Goal: Task Accomplishment & Management: Manage account settings

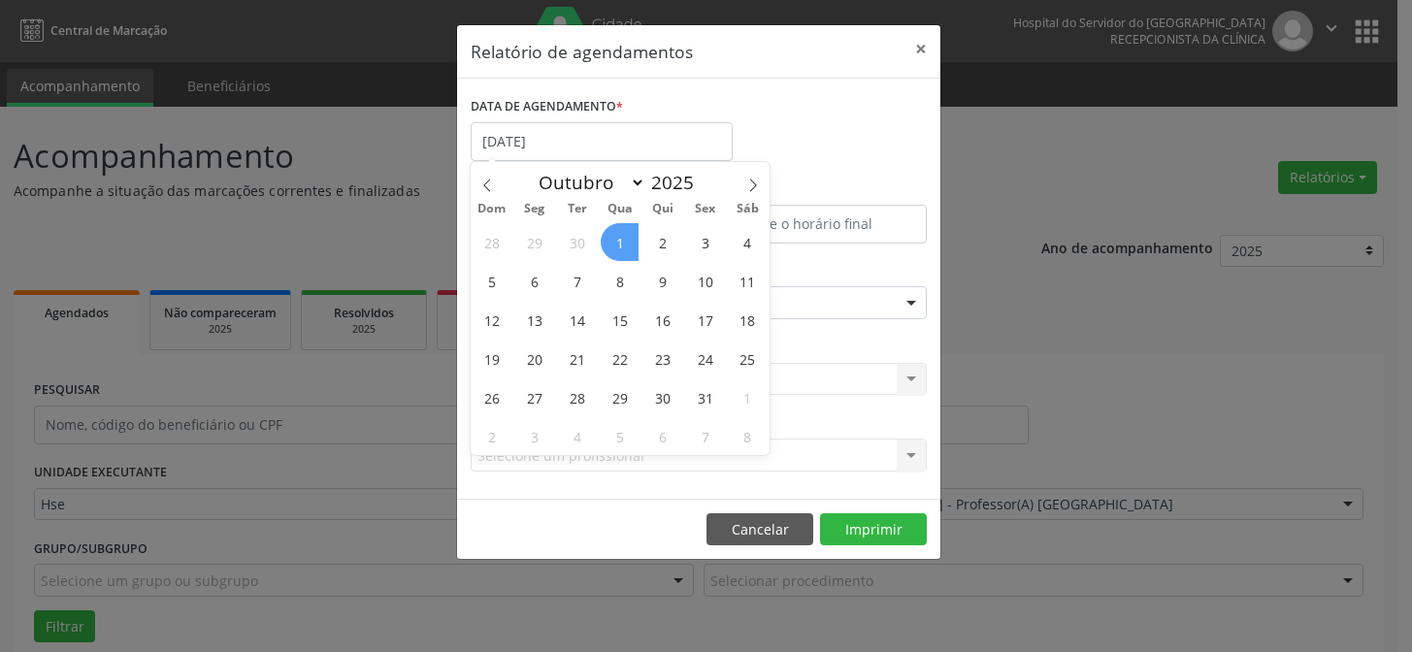
click at [620, 234] on span "1" at bounding box center [620, 242] width 38 height 38
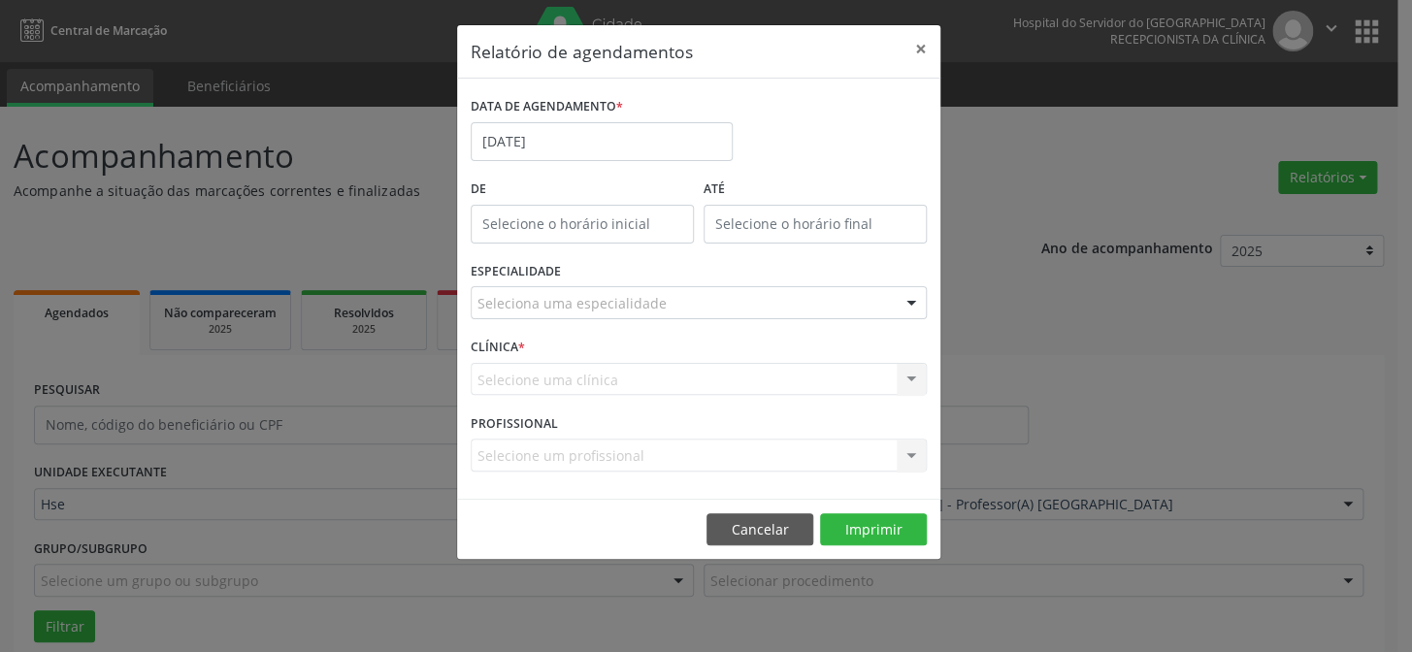
click at [565, 284] on div "ESPECIALIDADE Seleciona uma especialidade Todas as especialidades Alergologia A…" at bounding box center [699, 295] width 466 height 76
click at [567, 314] on div "Seleciona uma especialidade" at bounding box center [699, 302] width 456 height 33
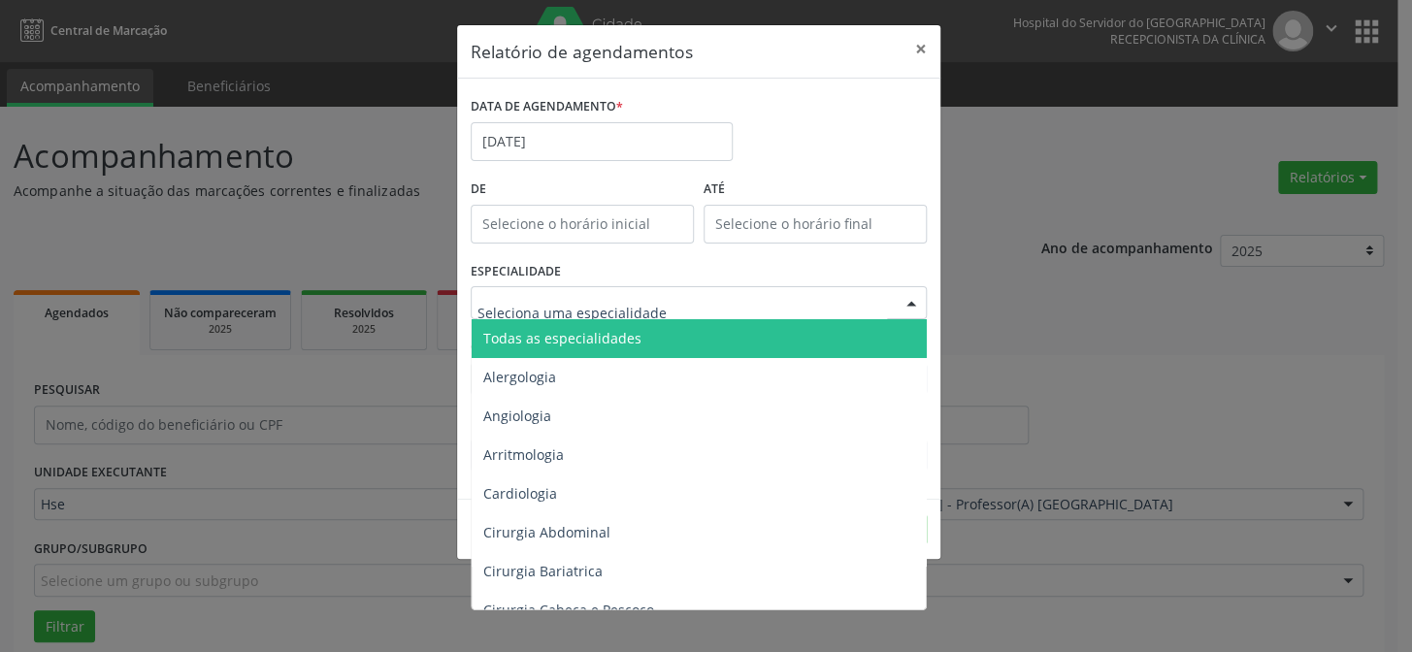
click at [567, 336] on span "Todas as especialidades" at bounding box center [562, 338] width 158 height 18
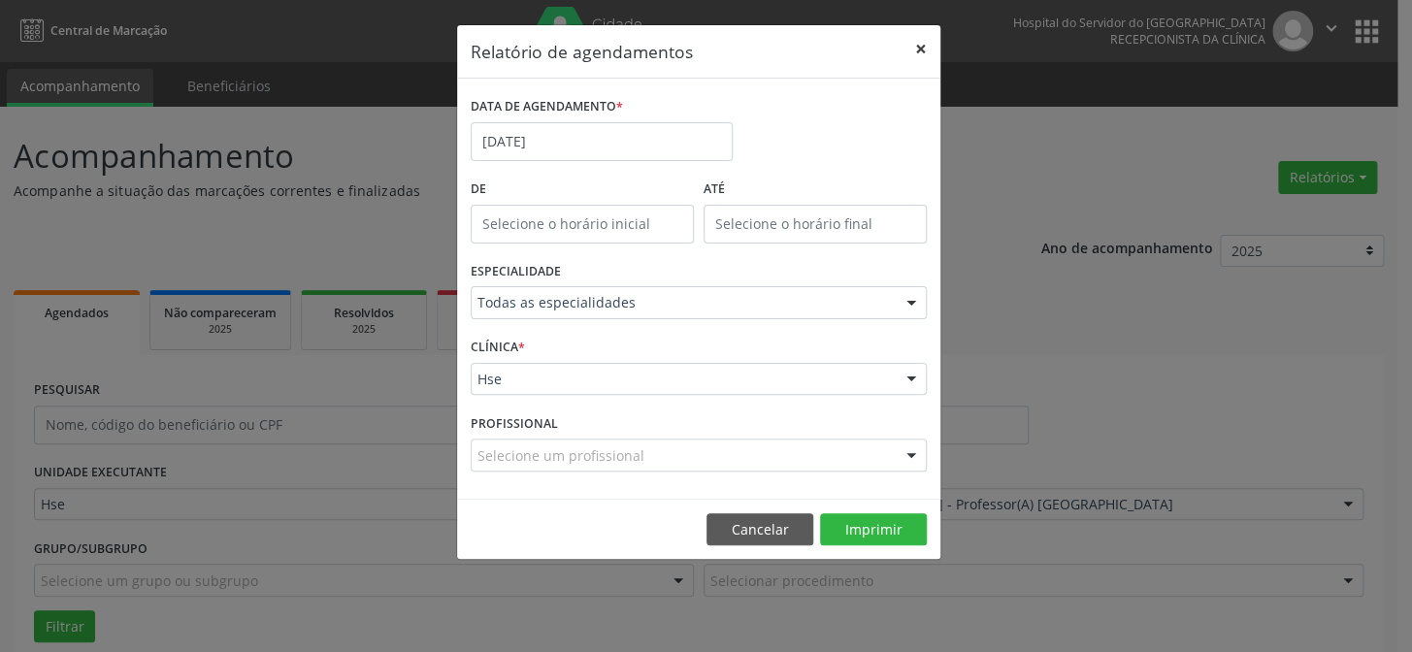
click at [921, 49] on button "×" at bounding box center [921, 49] width 39 height 48
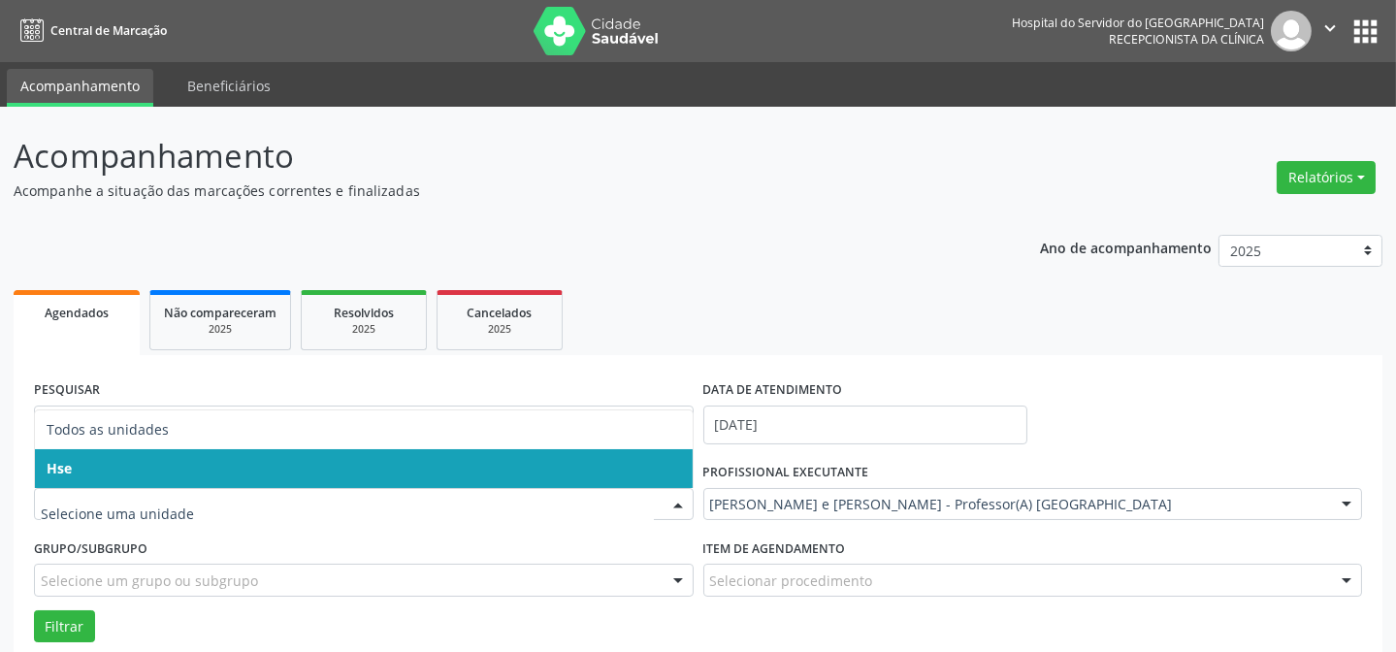
click at [280, 466] on span "Hse" at bounding box center [364, 468] width 658 height 39
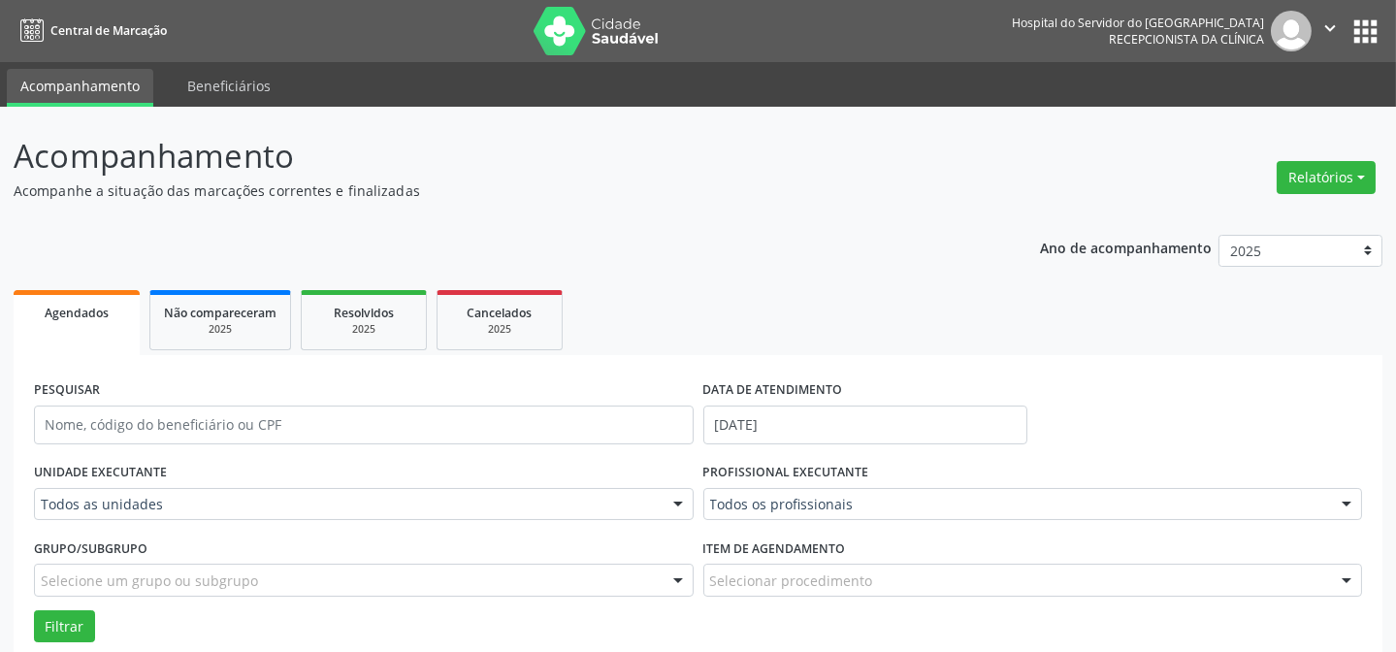
click at [869, 490] on div "Todos os profissionais" at bounding box center [1034, 504] width 660 height 33
type input "cris"
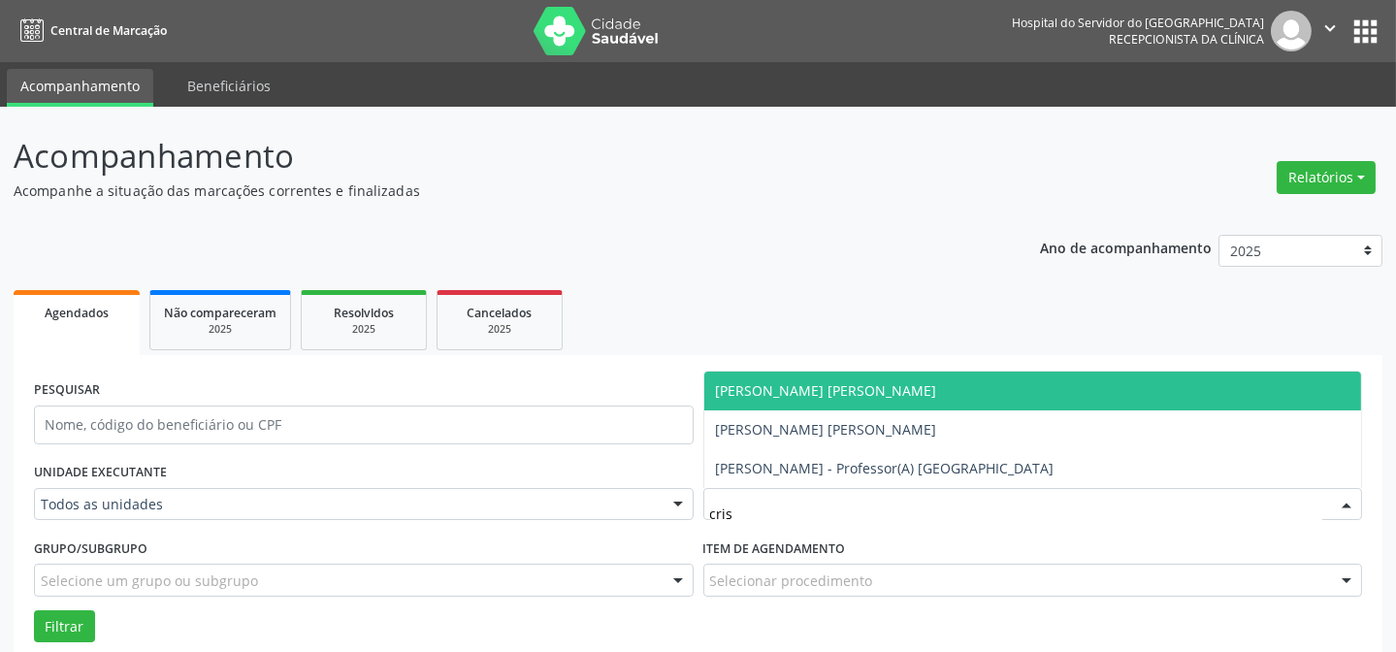
click at [780, 391] on span "[PERSON_NAME] [PERSON_NAME]" at bounding box center [826, 390] width 221 height 18
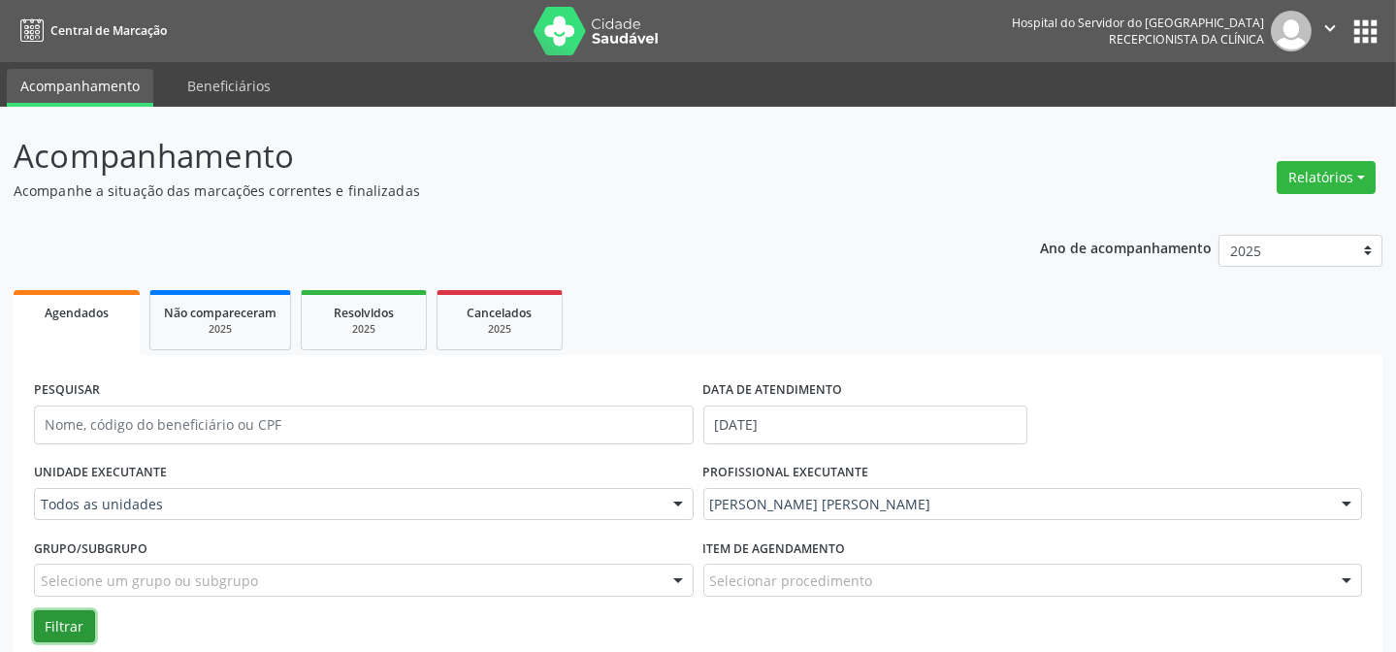
click at [78, 611] on button "Filtrar" at bounding box center [64, 626] width 61 height 33
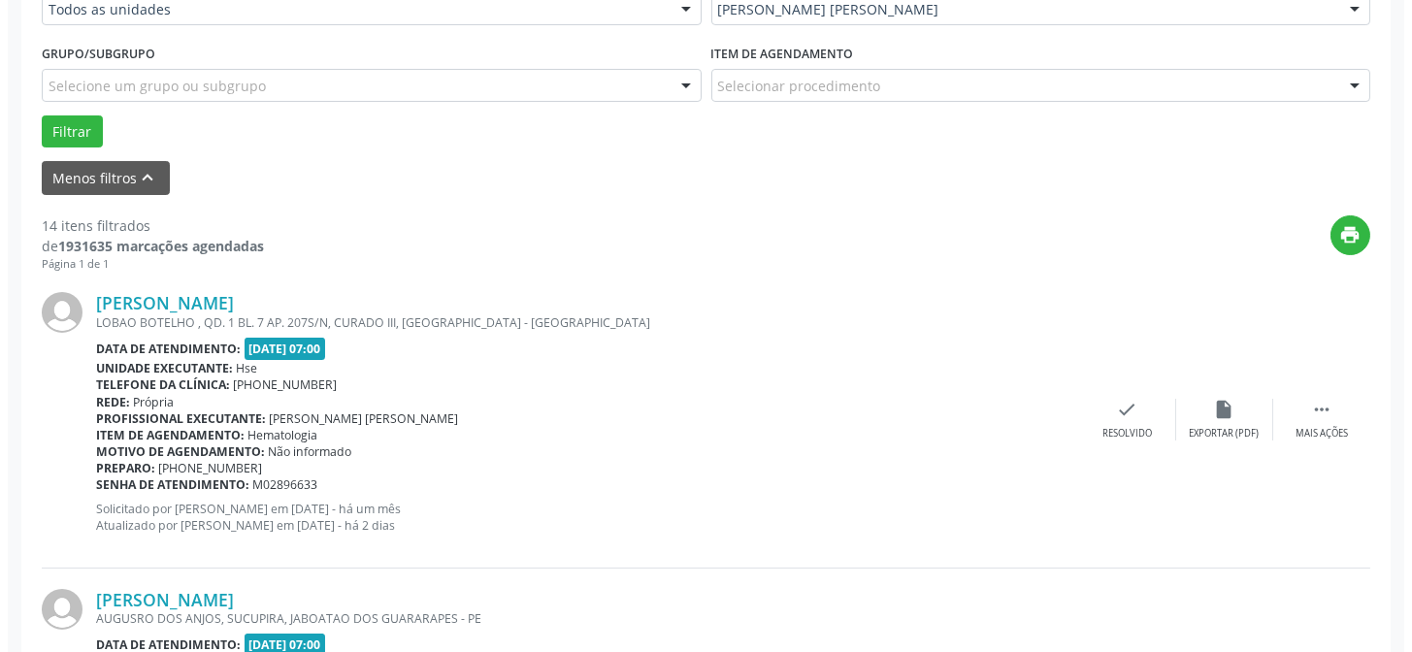
scroll to position [529, 0]
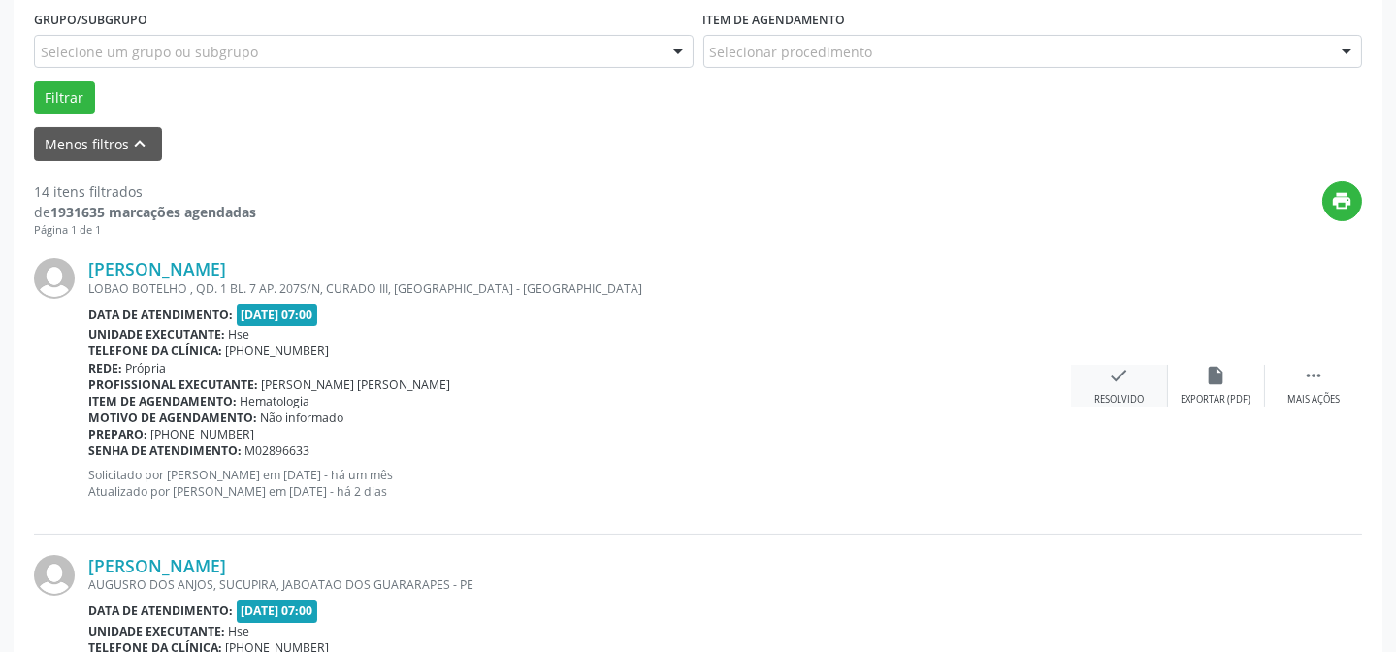
click at [1132, 379] on div "check Resolvido" at bounding box center [1119, 386] width 97 height 42
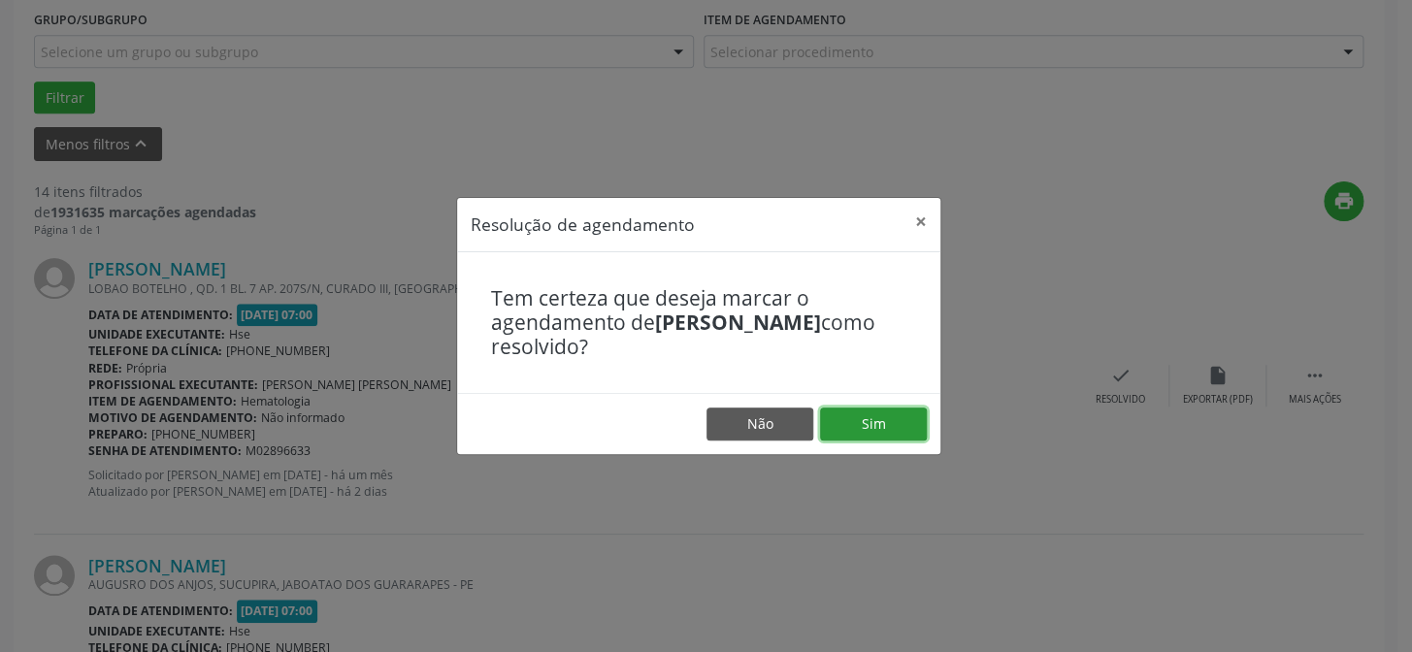
click at [883, 413] on button "Sim" at bounding box center [873, 424] width 107 height 33
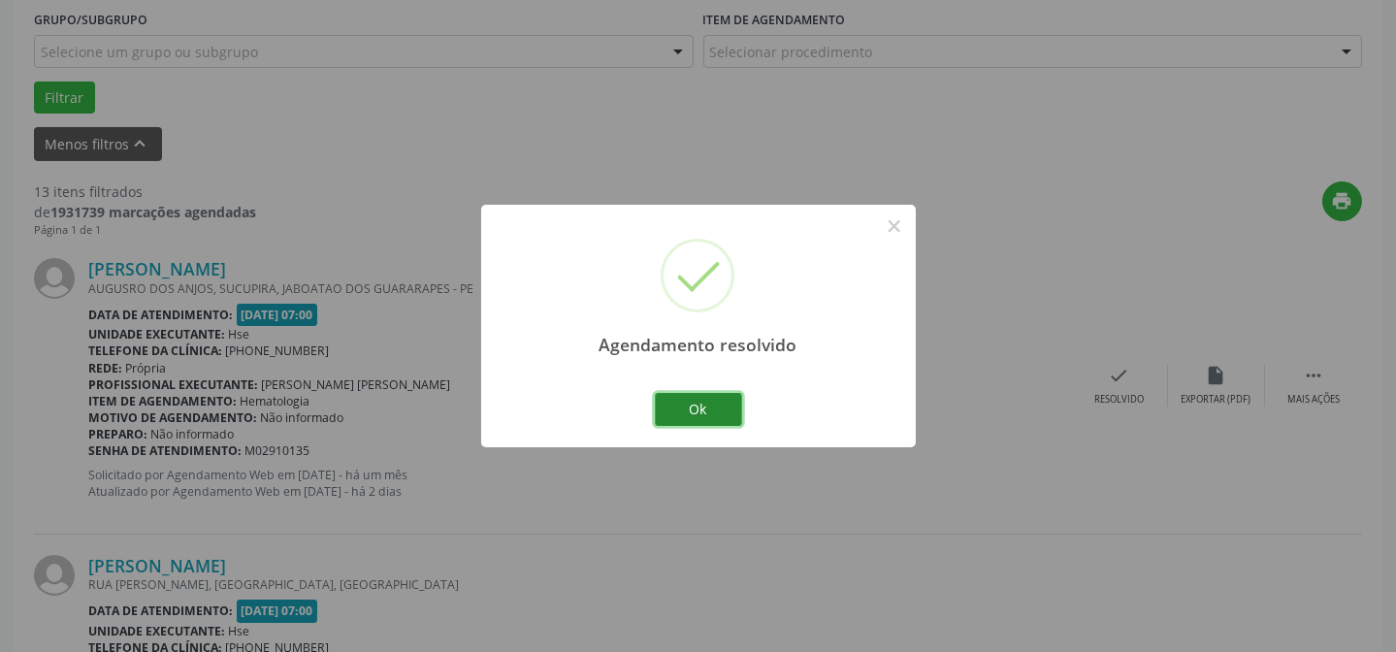
click at [704, 422] on button "Ok" at bounding box center [698, 409] width 87 height 33
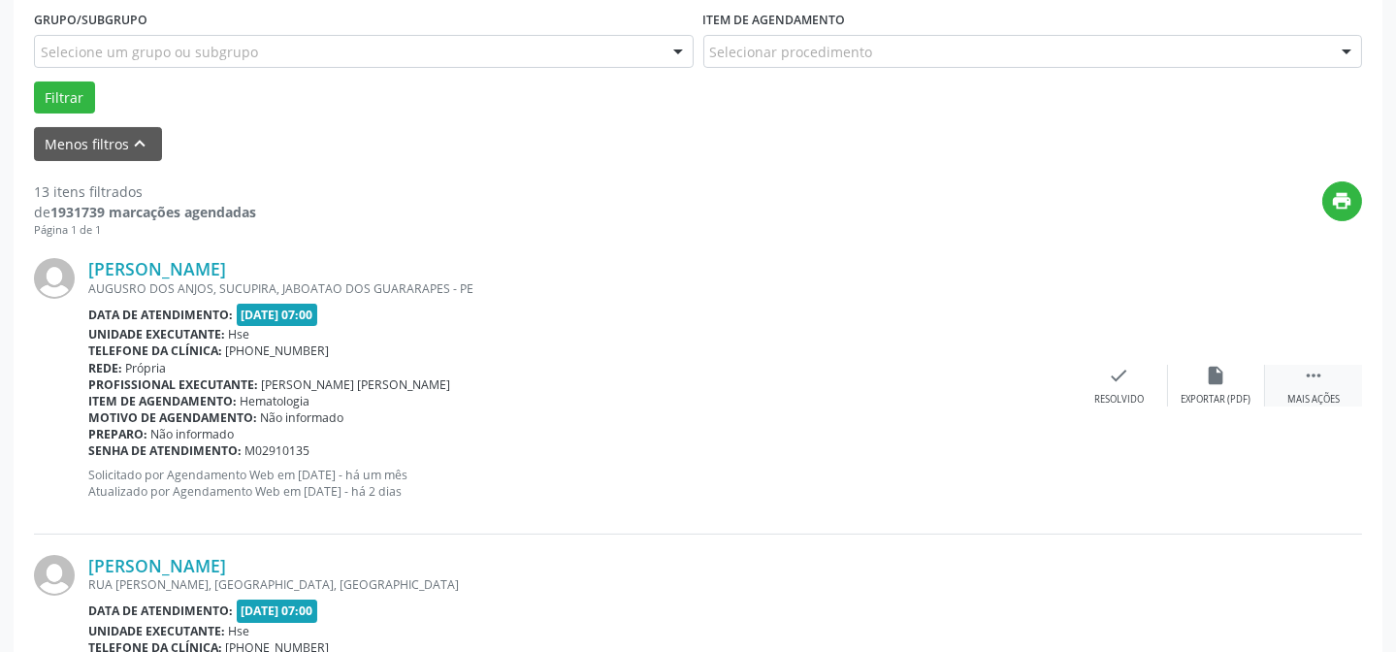
click at [1303, 378] on icon "" at bounding box center [1313, 375] width 21 height 21
click at [1206, 370] on icon "alarm_off" at bounding box center [1216, 375] width 21 height 21
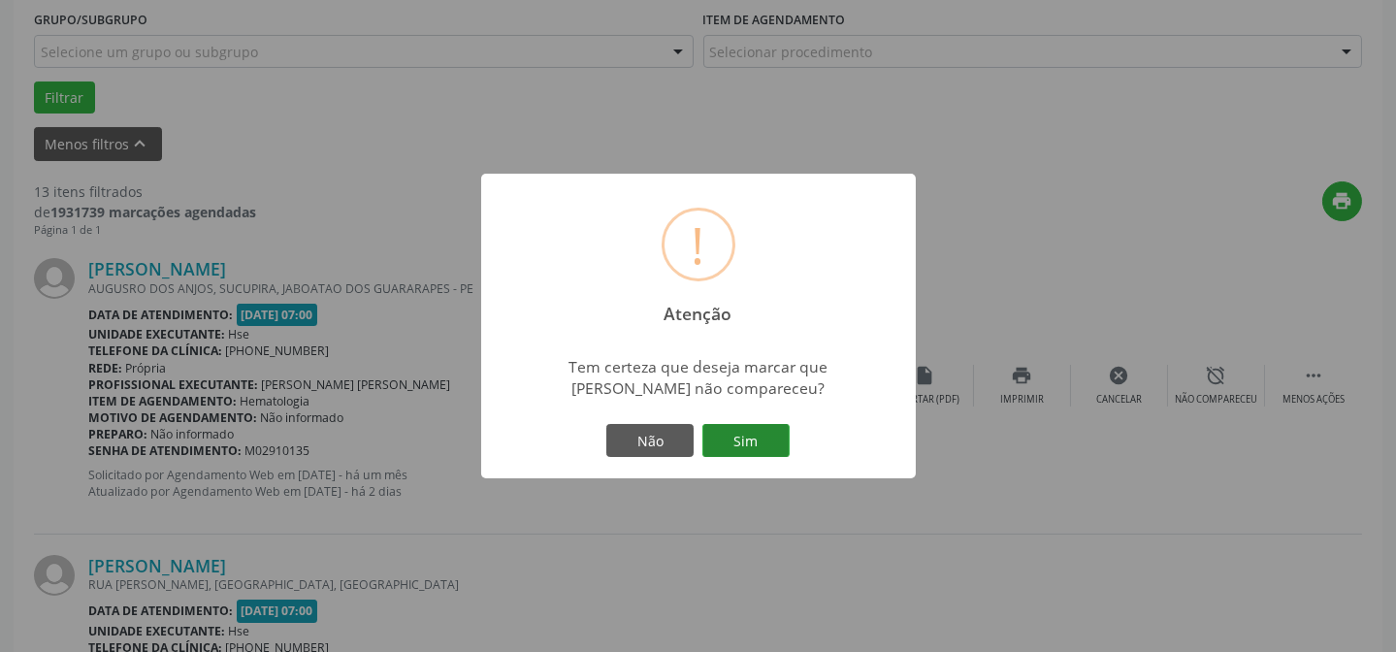
click at [728, 446] on button "Sim" at bounding box center [746, 440] width 87 height 33
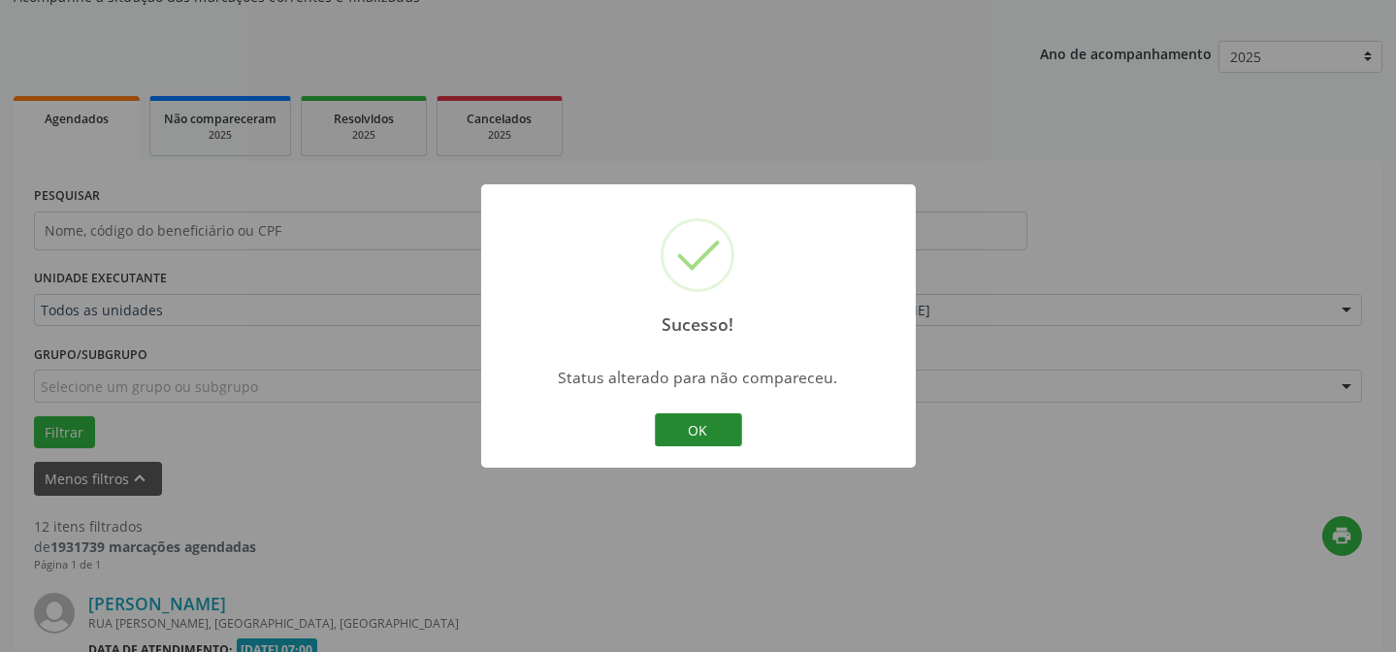
click at [683, 415] on button "OK" at bounding box center [698, 429] width 87 height 33
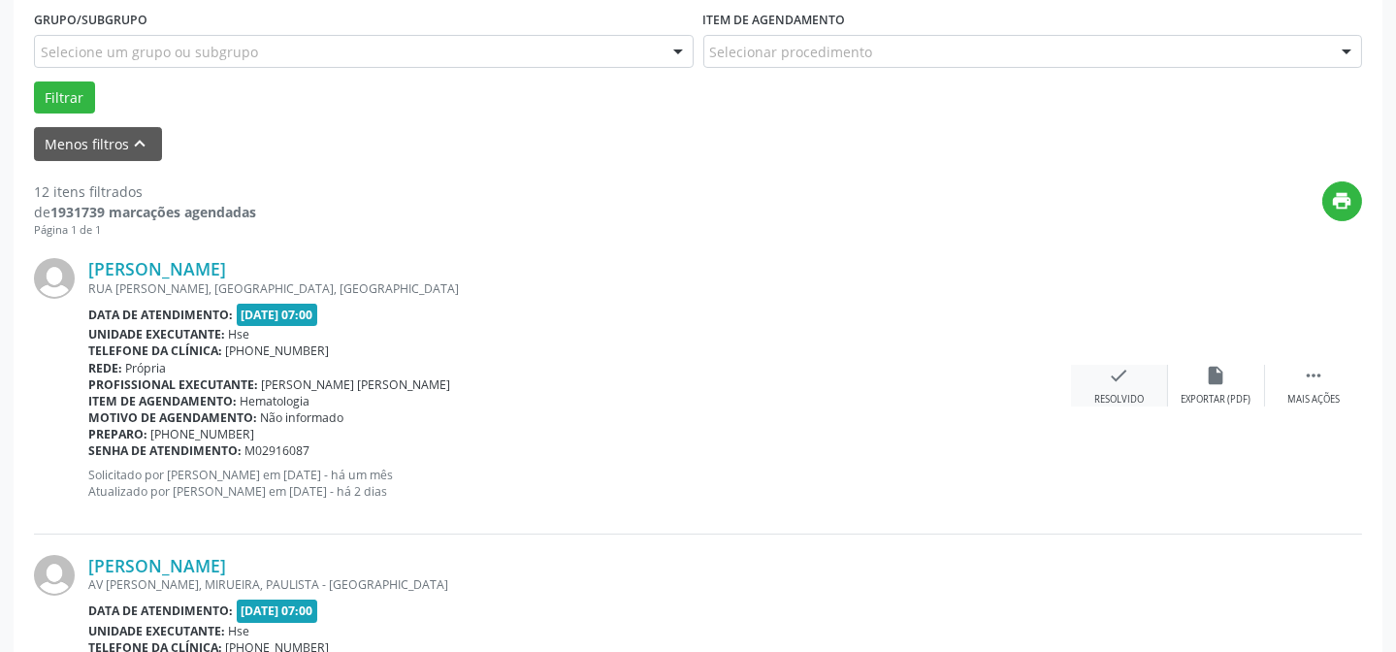
click at [1114, 388] on div "check Resolvido" at bounding box center [1119, 386] width 97 height 42
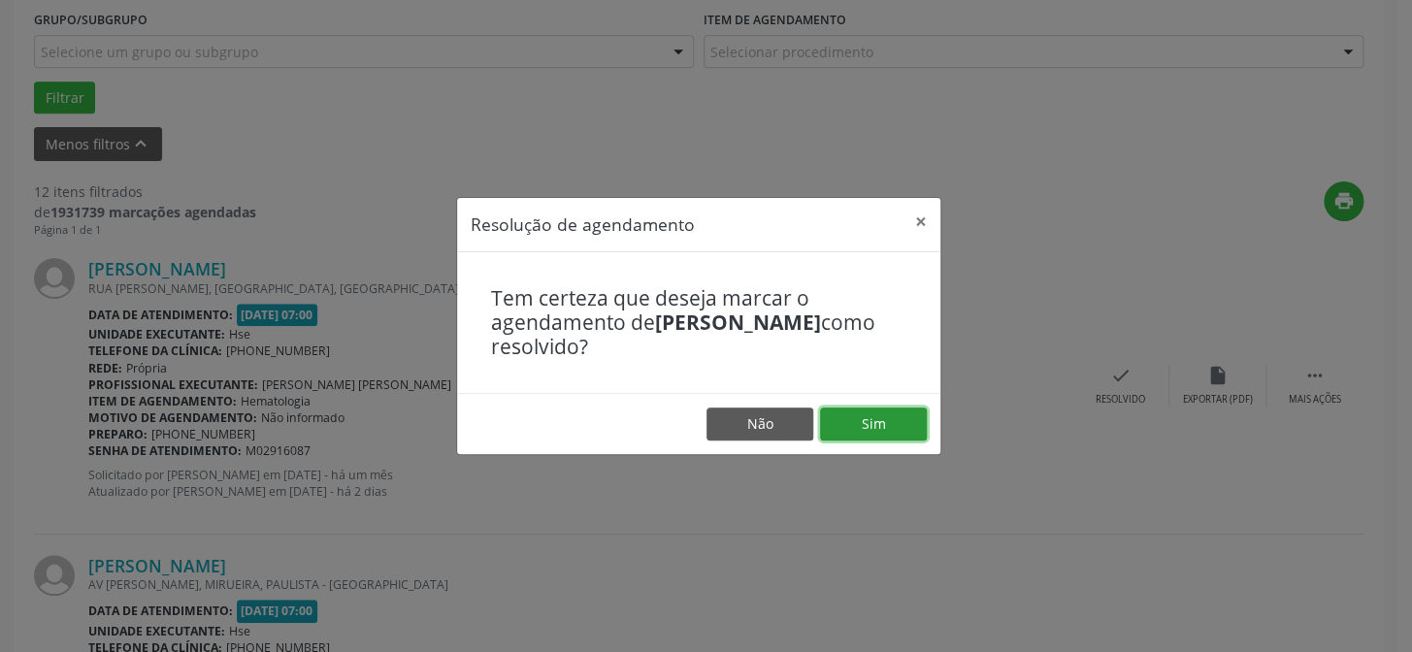
click at [920, 433] on button "Sim" at bounding box center [873, 424] width 107 height 33
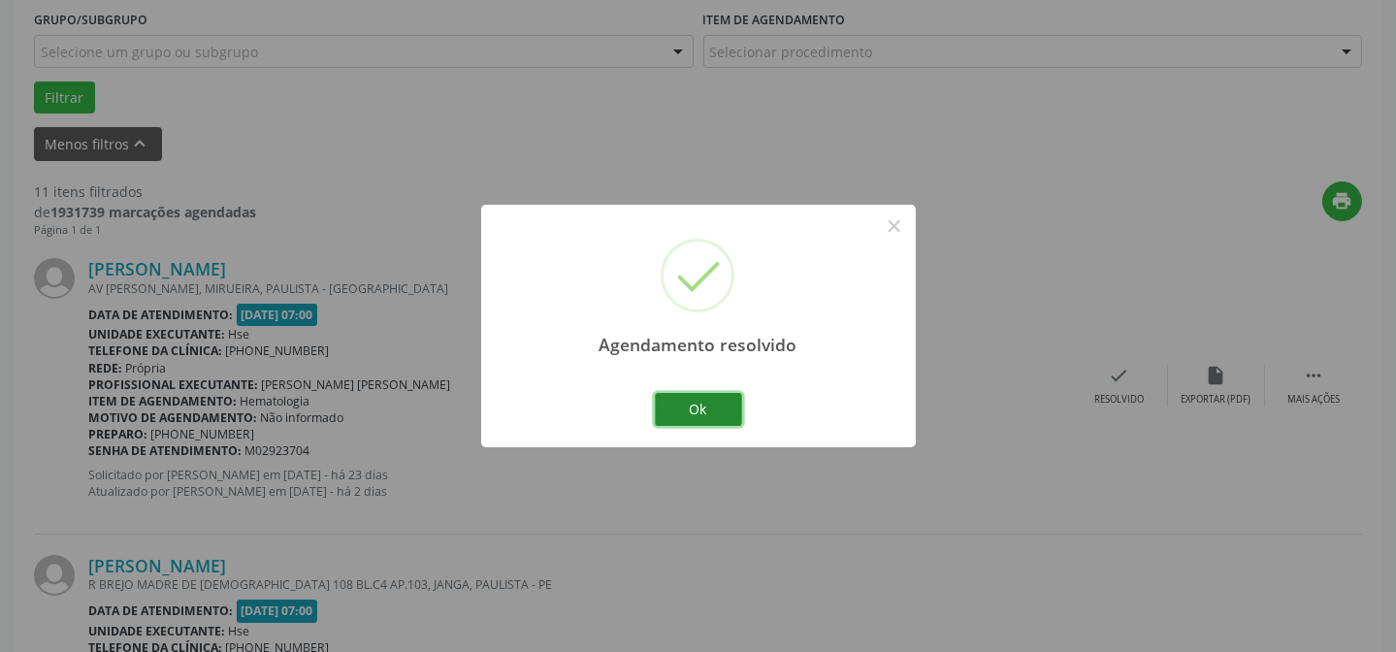
click at [670, 396] on button "Ok" at bounding box center [698, 409] width 87 height 33
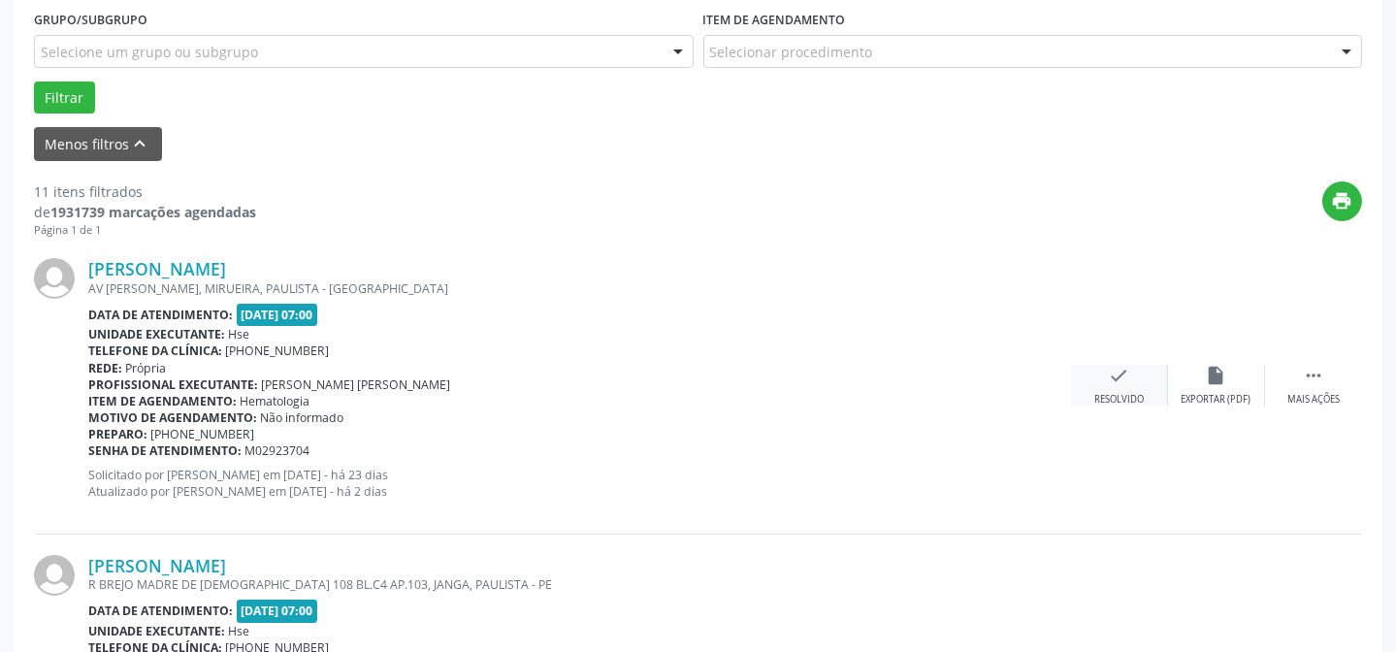
click at [1101, 393] on div "Resolvido" at bounding box center [1119, 400] width 49 height 14
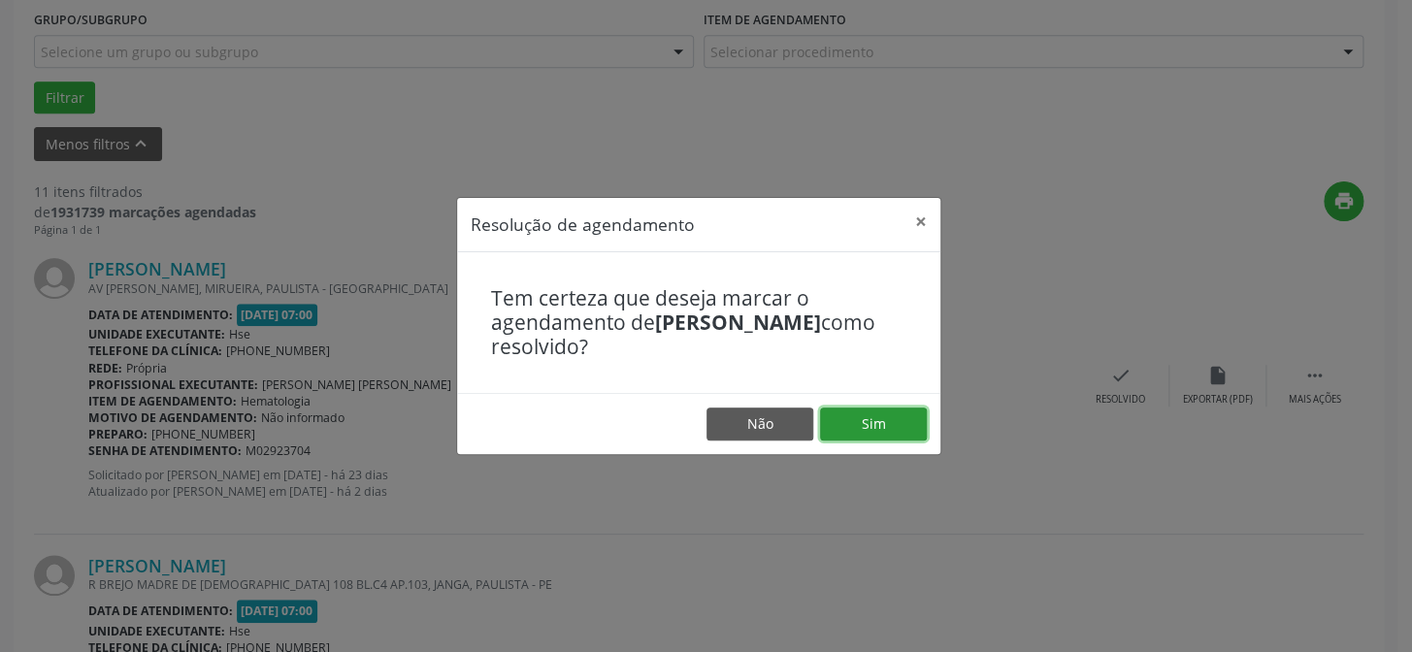
click at [908, 418] on button "Sim" at bounding box center [873, 424] width 107 height 33
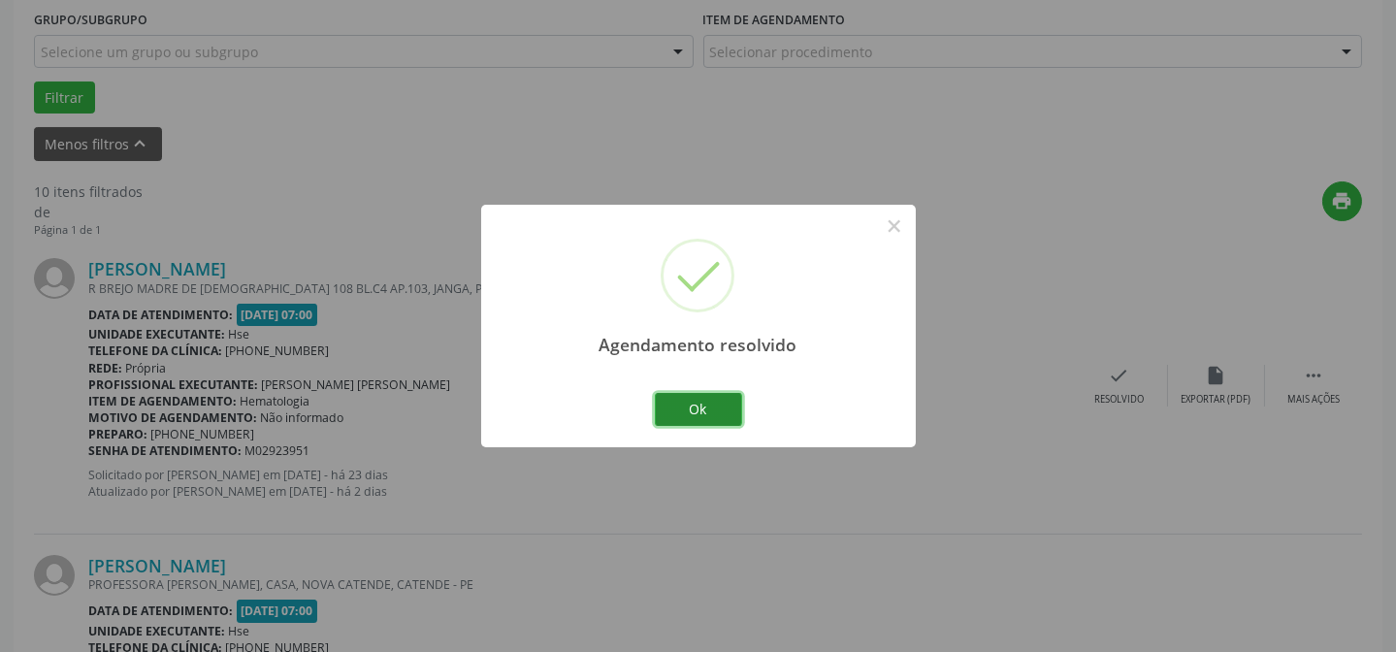
click at [714, 406] on button "Ok" at bounding box center [698, 409] width 87 height 33
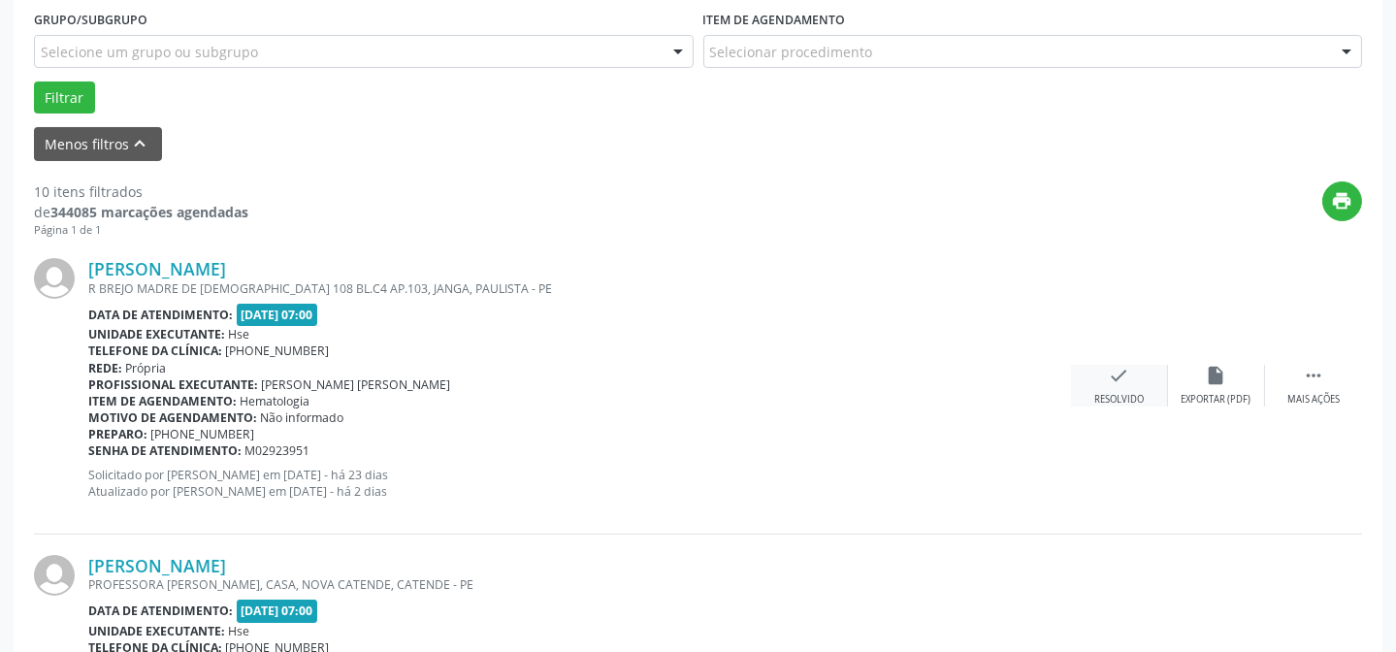
click at [1134, 382] on div "check Resolvido" at bounding box center [1119, 386] width 97 height 42
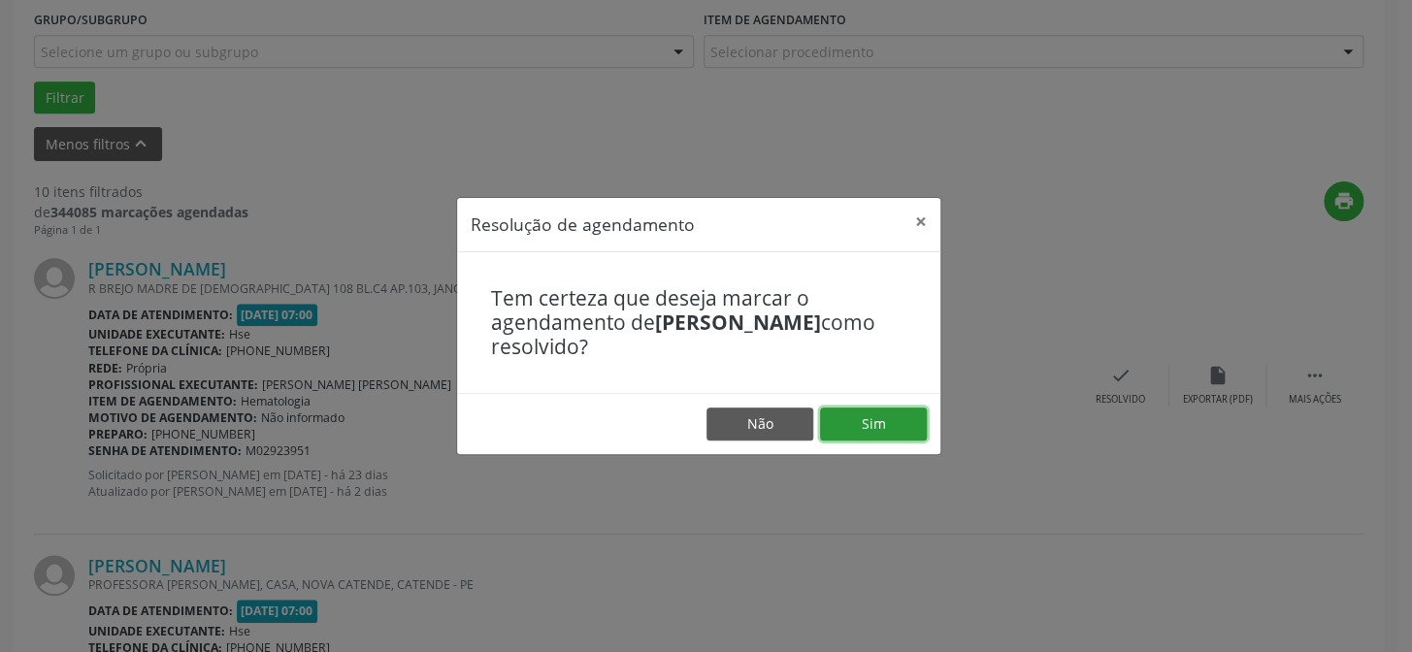
click at [896, 422] on button "Sim" at bounding box center [873, 424] width 107 height 33
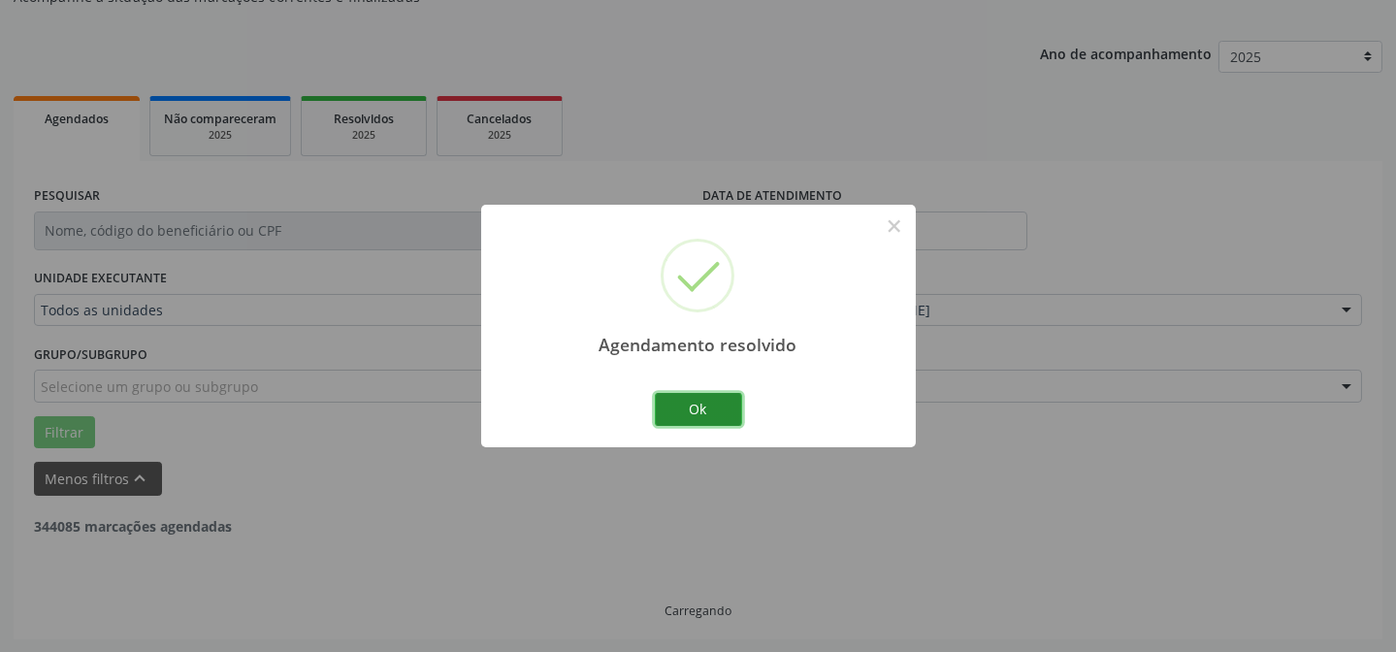
click at [657, 400] on button "Ok" at bounding box center [698, 409] width 87 height 33
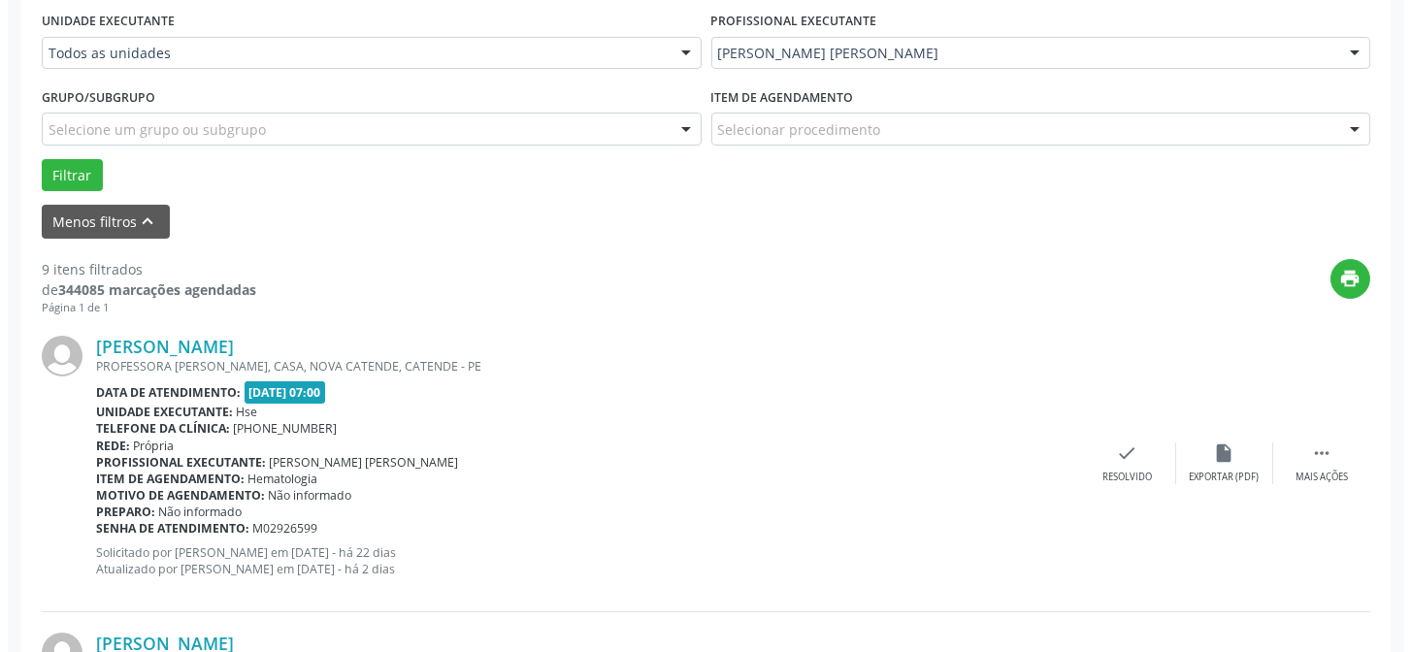
scroll to position [458, 0]
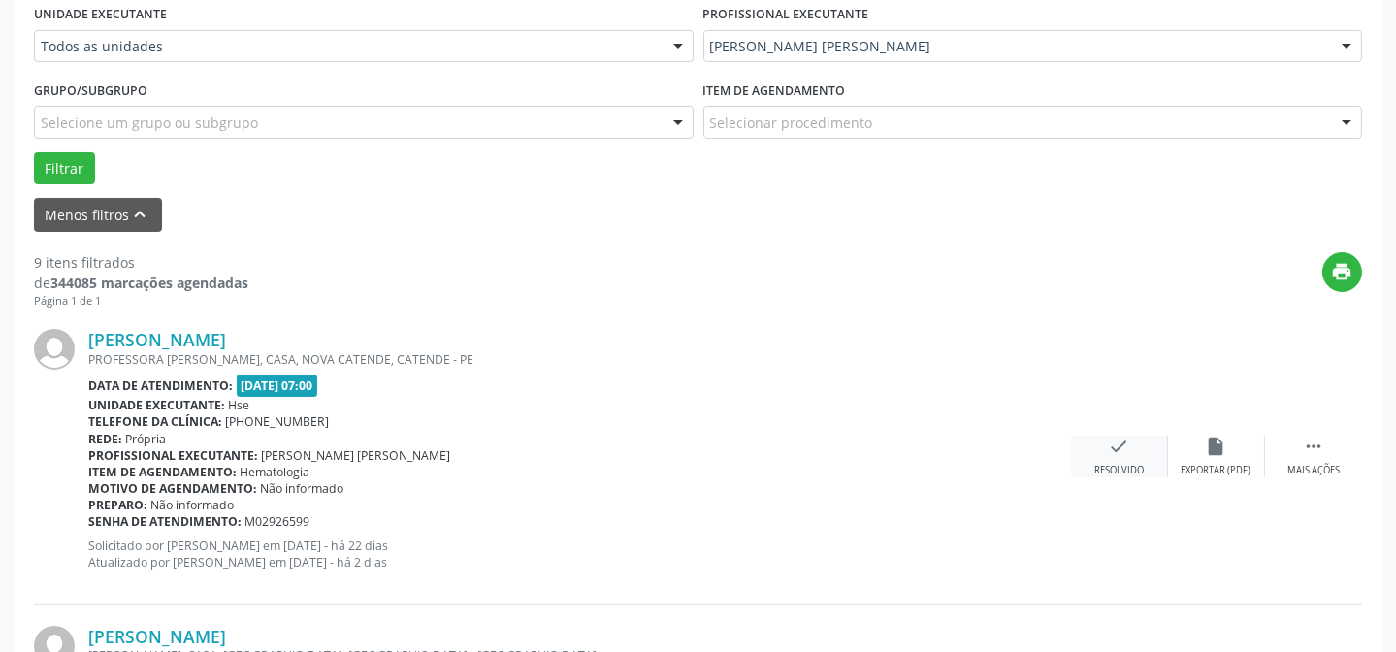
click at [1114, 452] on icon "check" at bounding box center [1119, 446] width 21 height 21
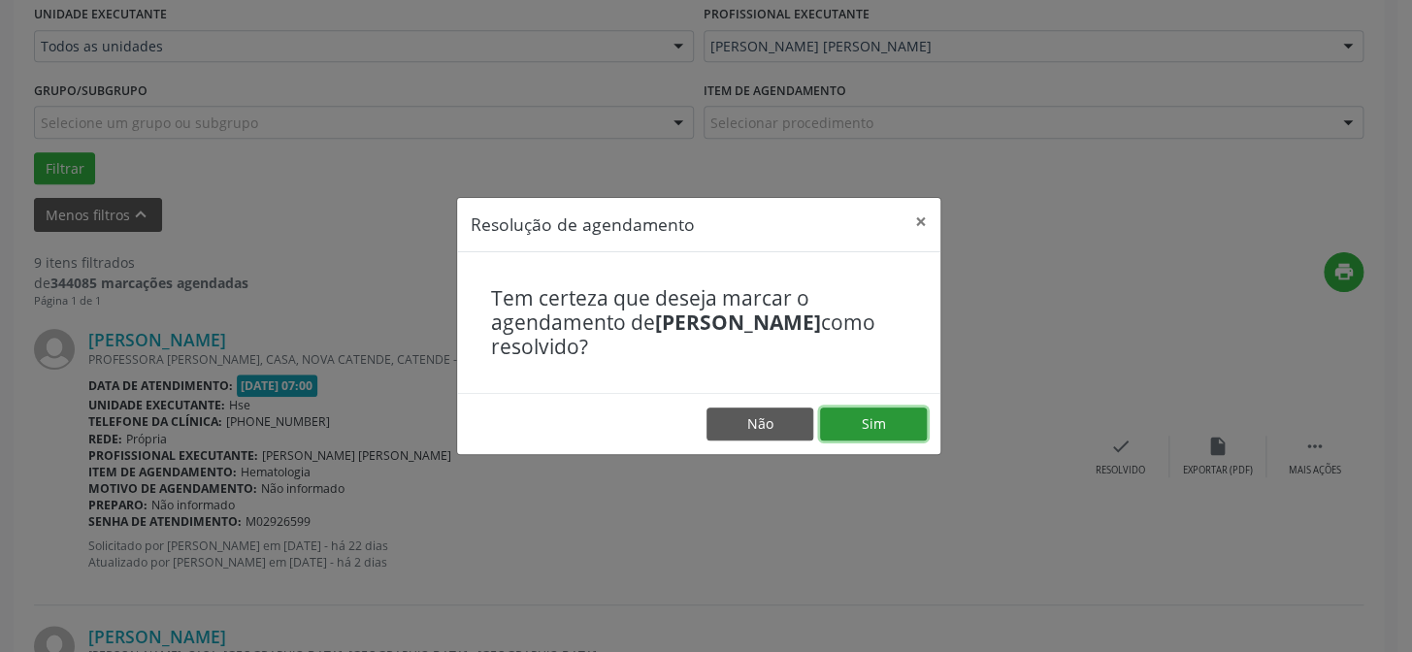
click at [860, 427] on button "Sim" at bounding box center [873, 424] width 107 height 33
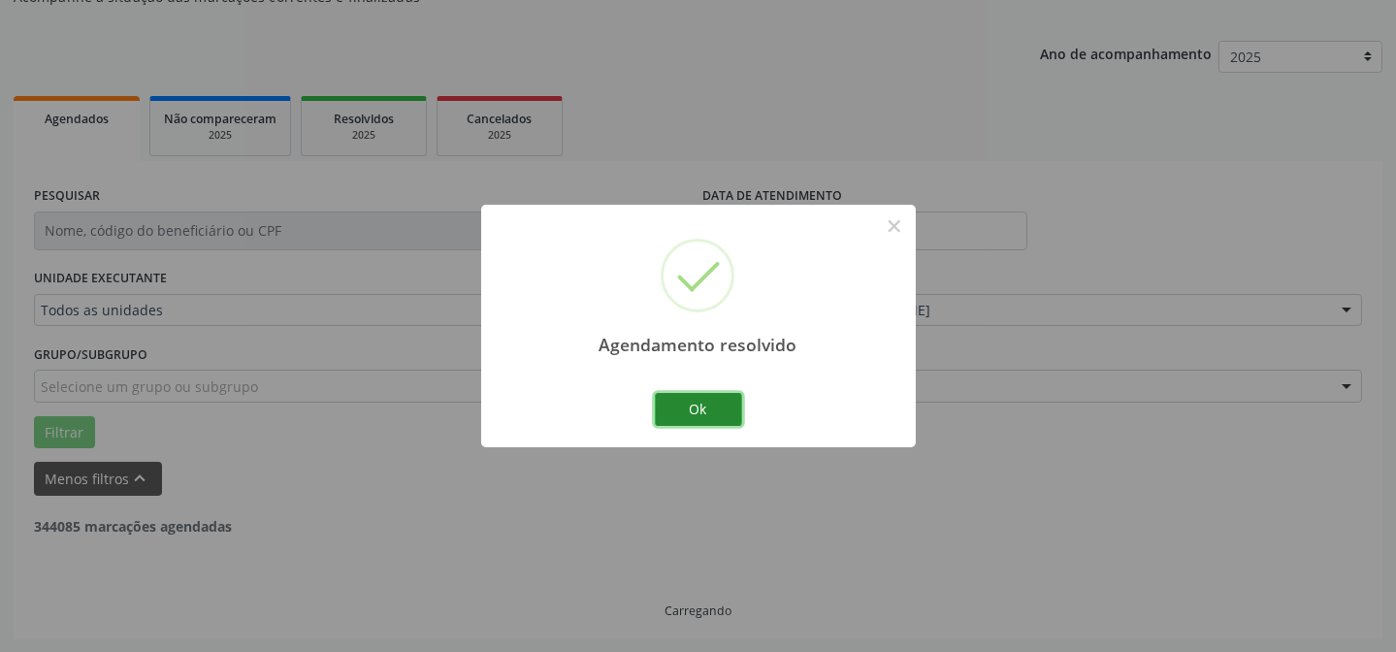
click at [693, 416] on button "Ok" at bounding box center [698, 409] width 87 height 33
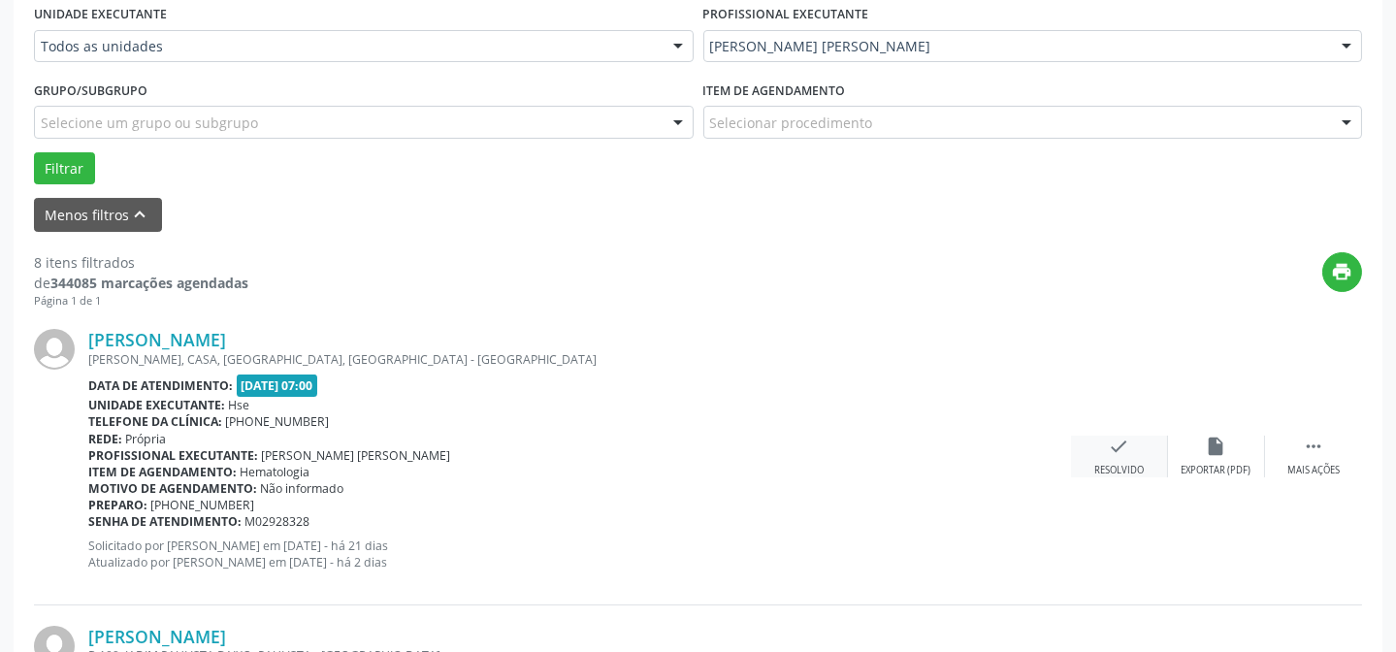
click at [1145, 457] on div "check Resolvido" at bounding box center [1119, 457] width 97 height 42
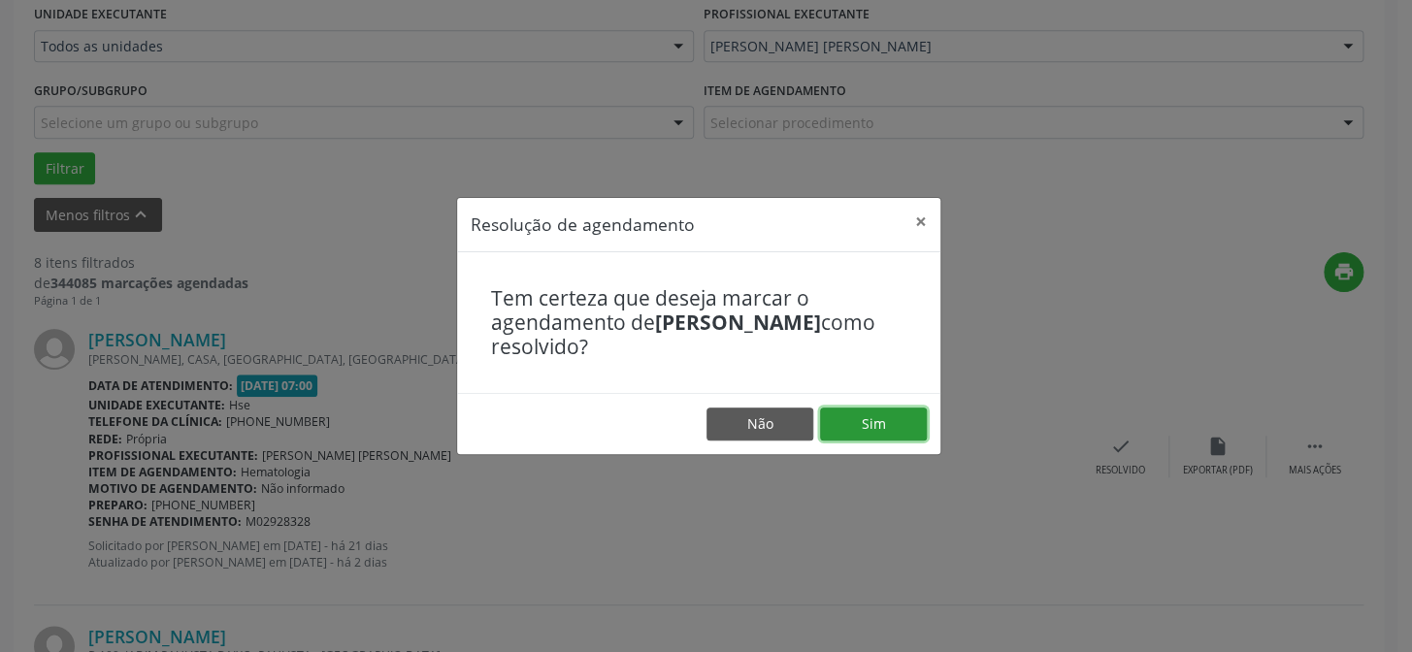
click at [896, 415] on button "Sim" at bounding box center [873, 424] width 107 height 33
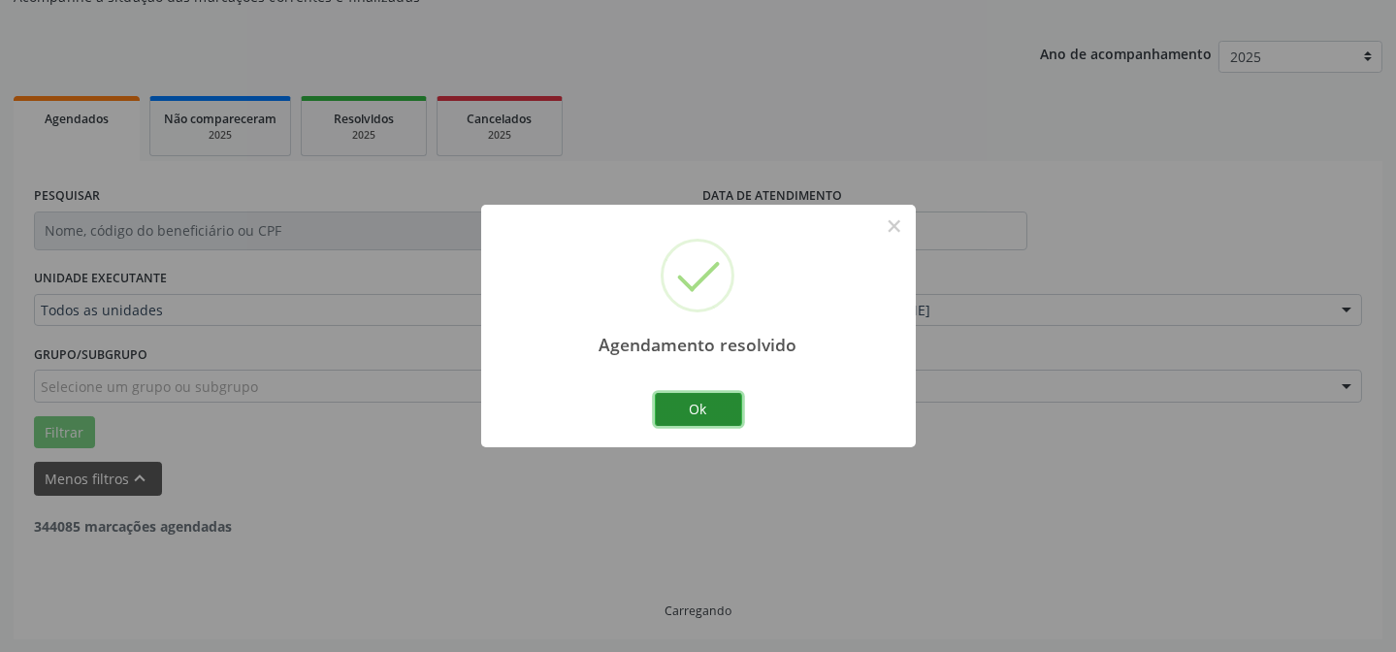
click at [721, 410] on button "Ok" at bounding box center [698, 409] width 87 height 33
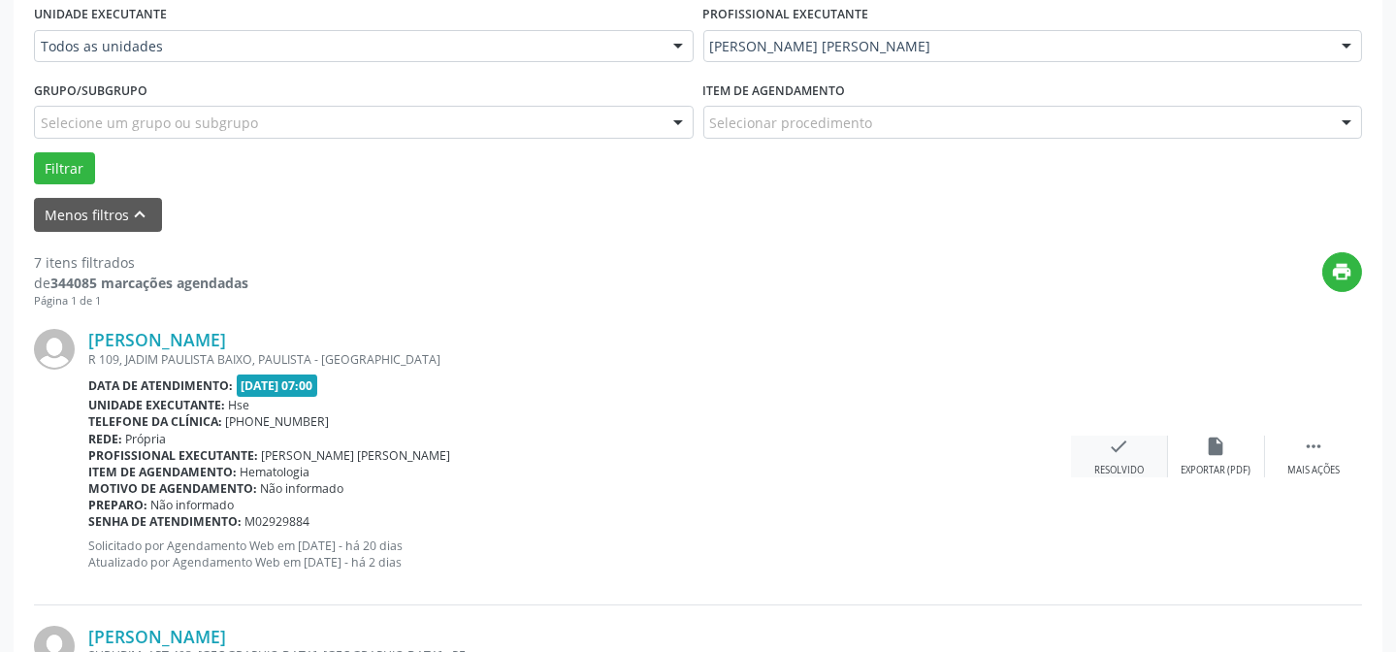
click at [1098, 466] on div "Resolvido" at bounding box center [1119, 471] width 49 height 14
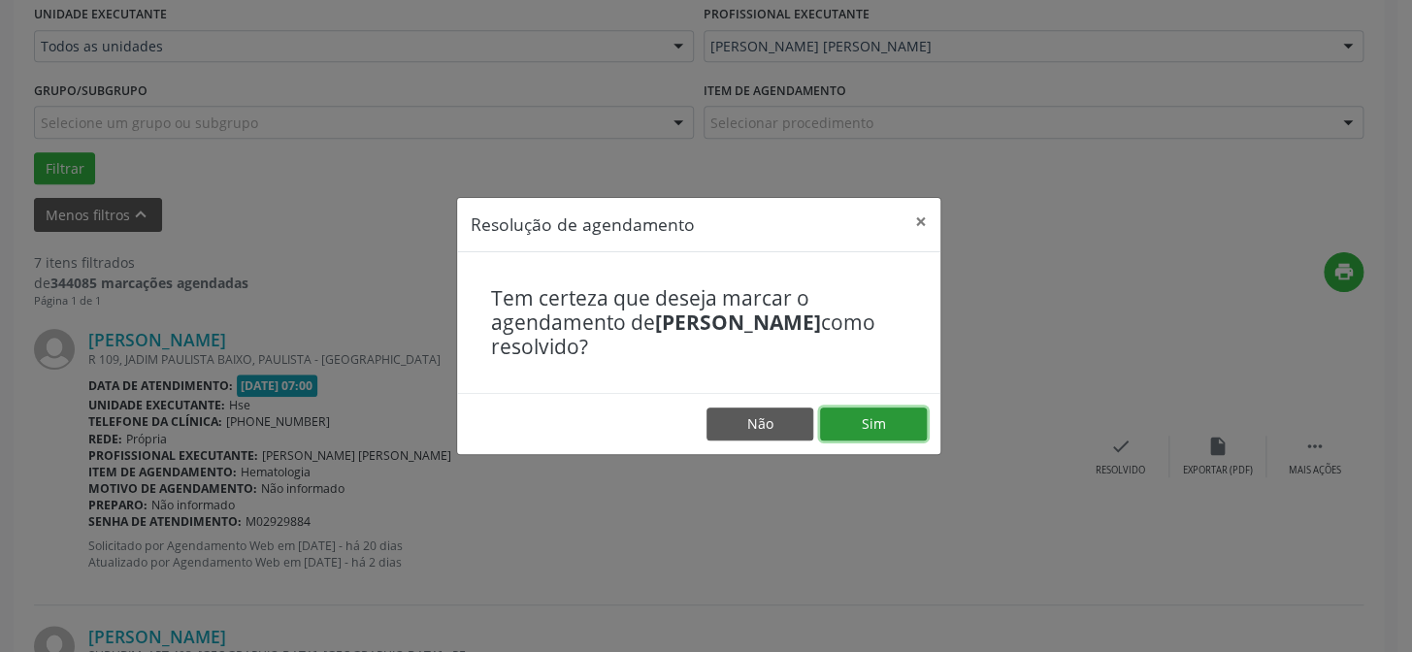
click at [886, 412] on button "Sim" at bounding box center [873, 424] width 107 height 33
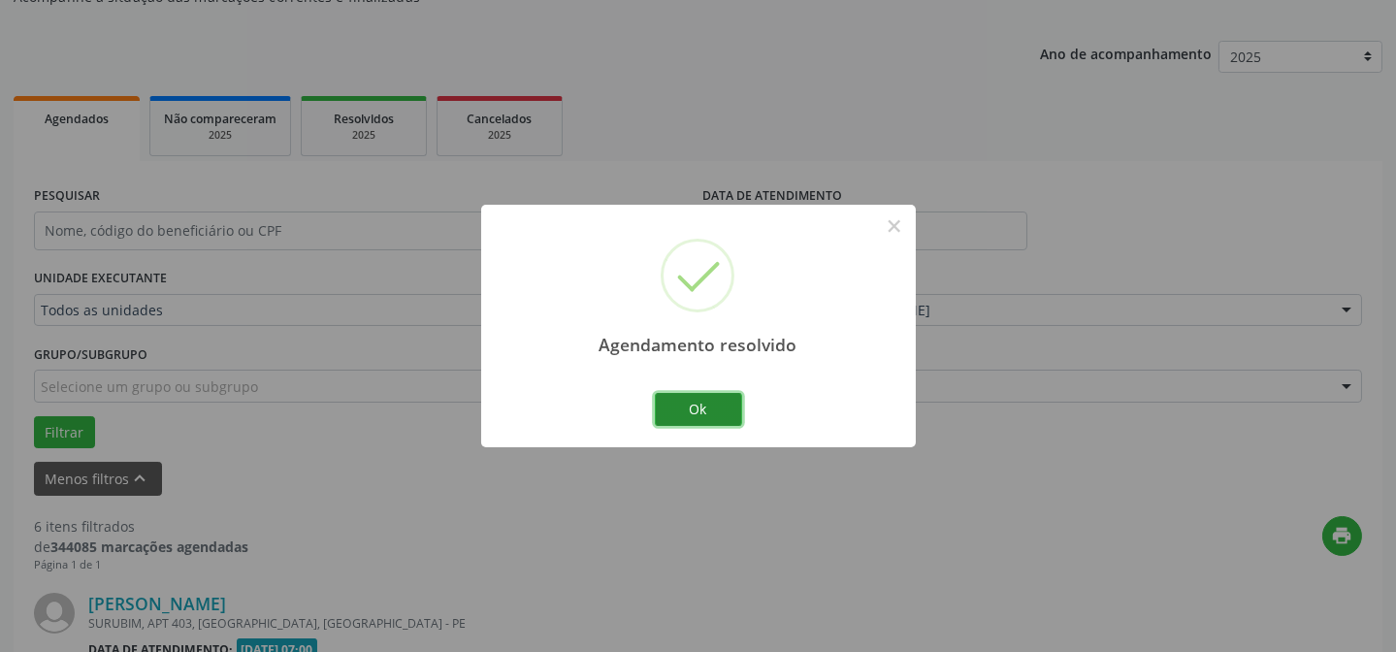
click at [712, 416] on button "Ok" at bounding box center [698, 409] width 87 height 33
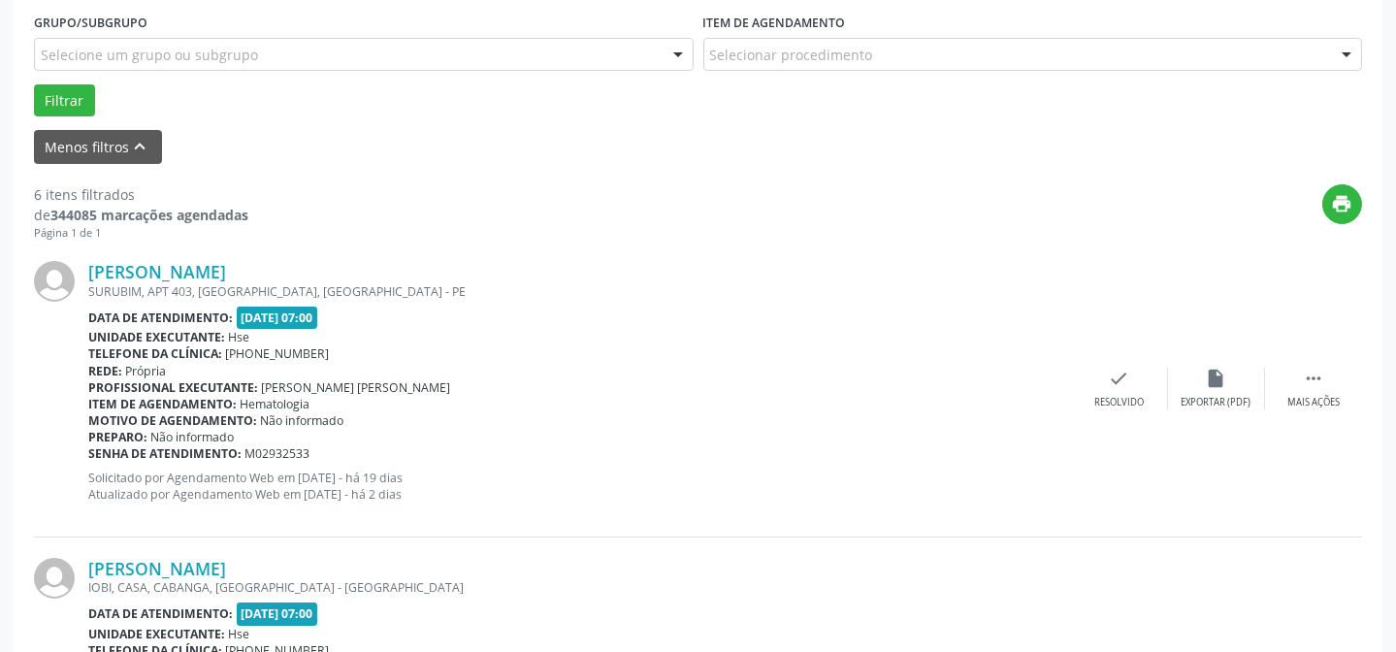
scroll to position [546, 0]
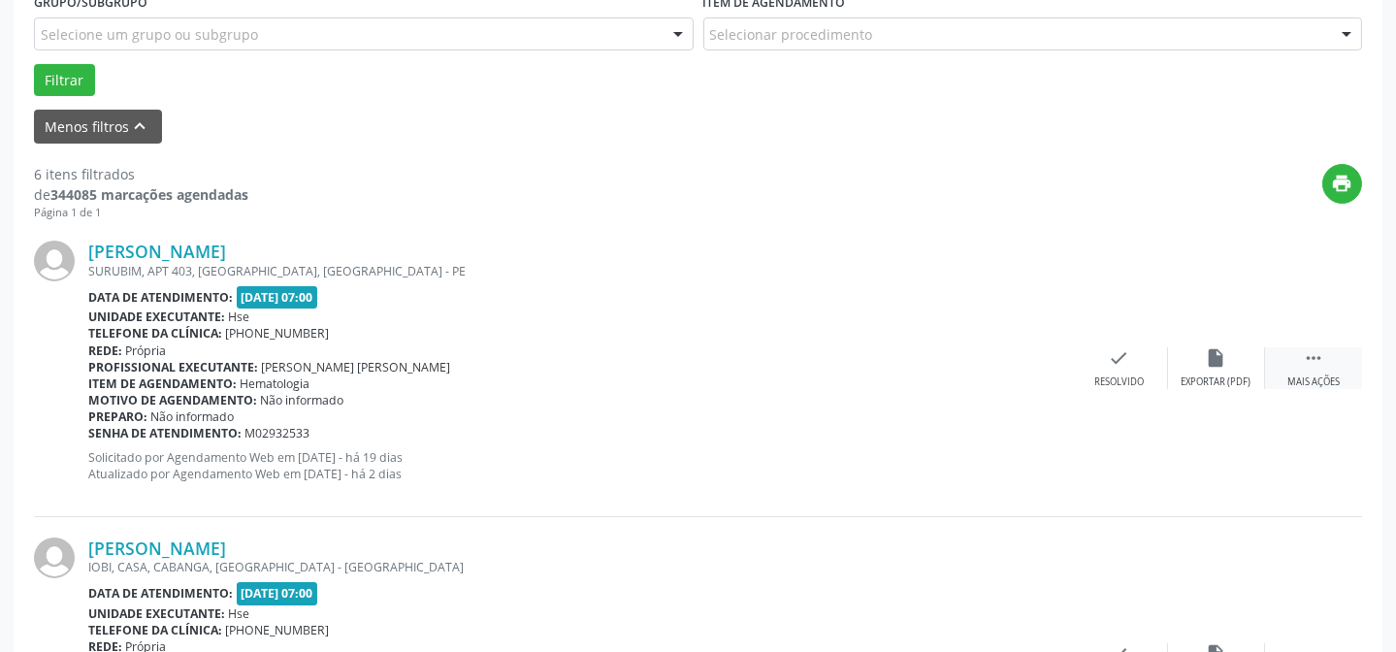
click at [1321, 367] on icon "" at bounding box center [1313, 357] width 21 height 21
click at [1220, 359] on icon "alarm_off" at bounding box center [1216, 357] width 21 height 21
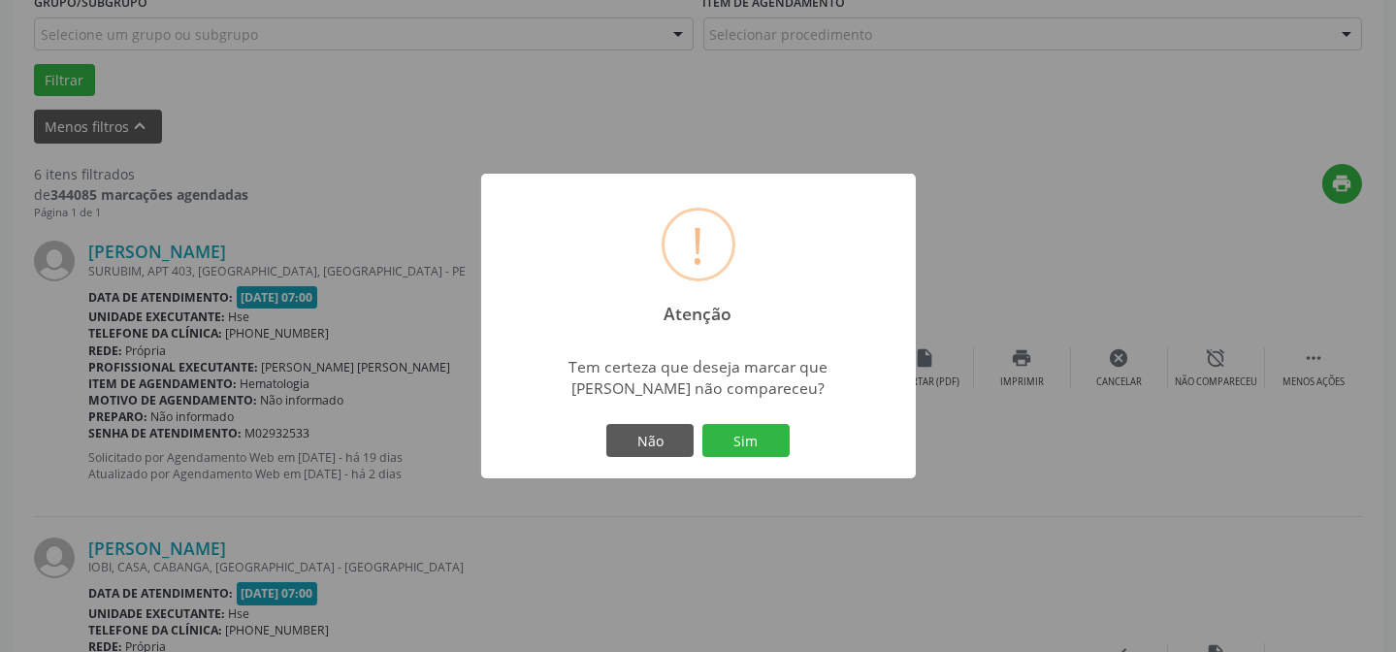
click at [749, 431] on button "Sim" at bounding box center [746, 440] width 87 height 33
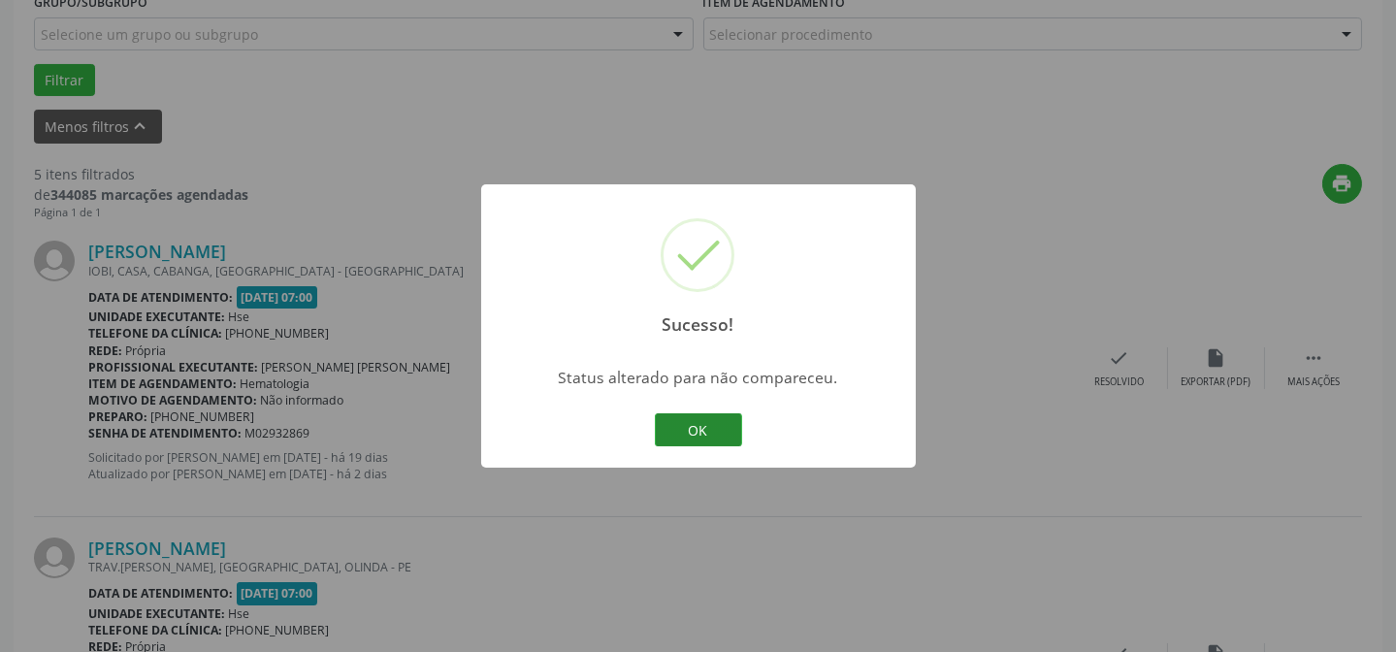
click at [677, 438] on button "OK" at bounding box center [698, 429] width 87 height 33
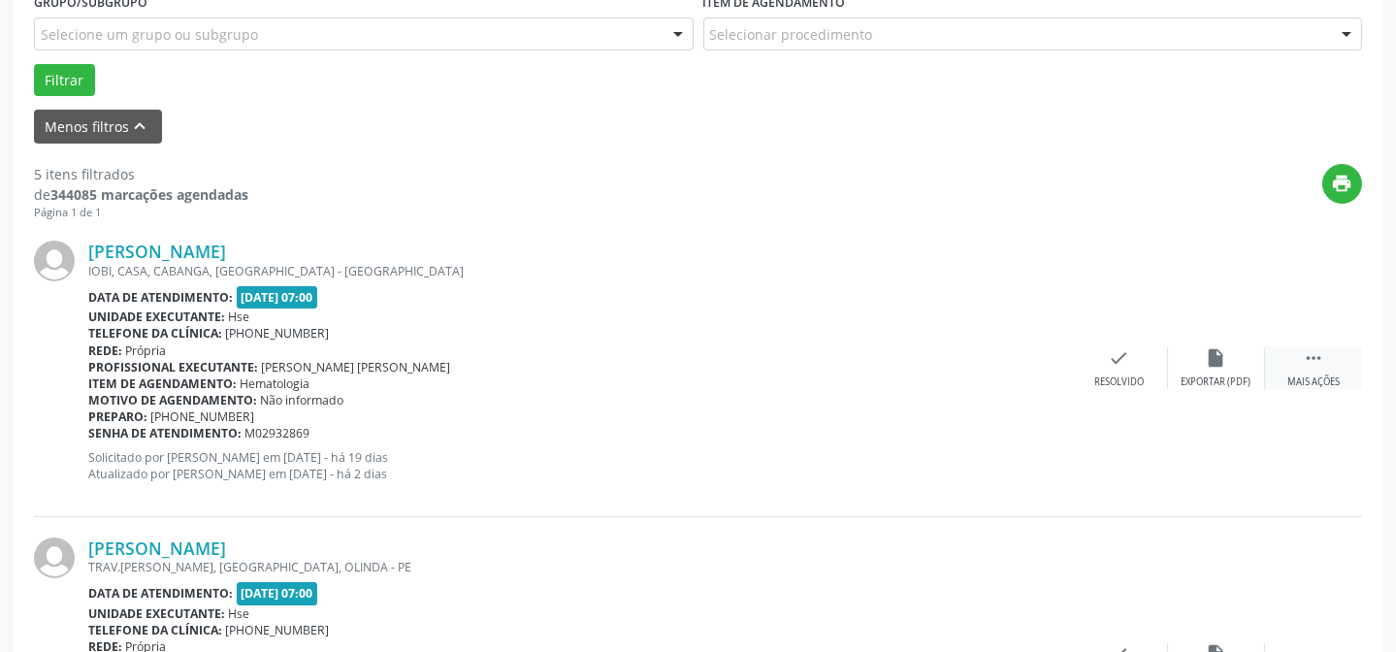
click at [1339, 369] on div " Mais ações" at bounding box center [1313, 368] width 97 height 42
click at [1223, 363] on icon "alarm_off" at bounding box center [1216, 357] width 21 height 21
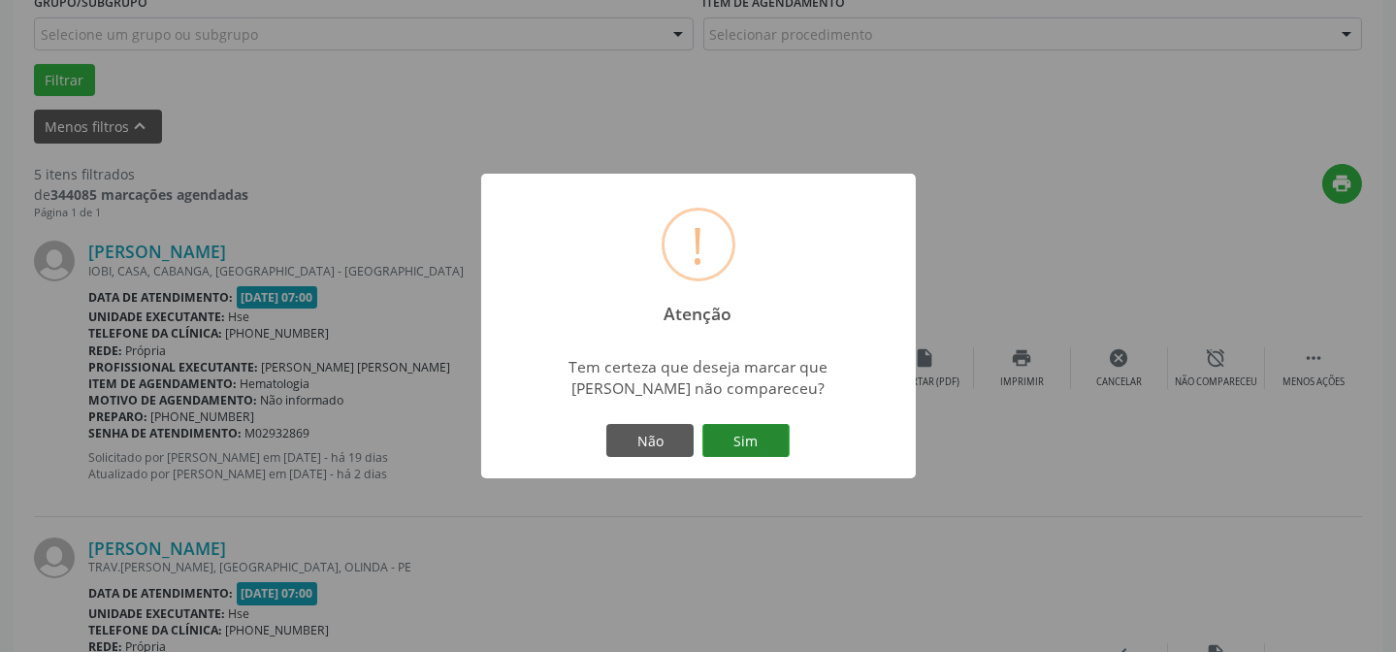
click at [767, 450] on button "Sim" at bounding box center [746, 440] width 87 height 33
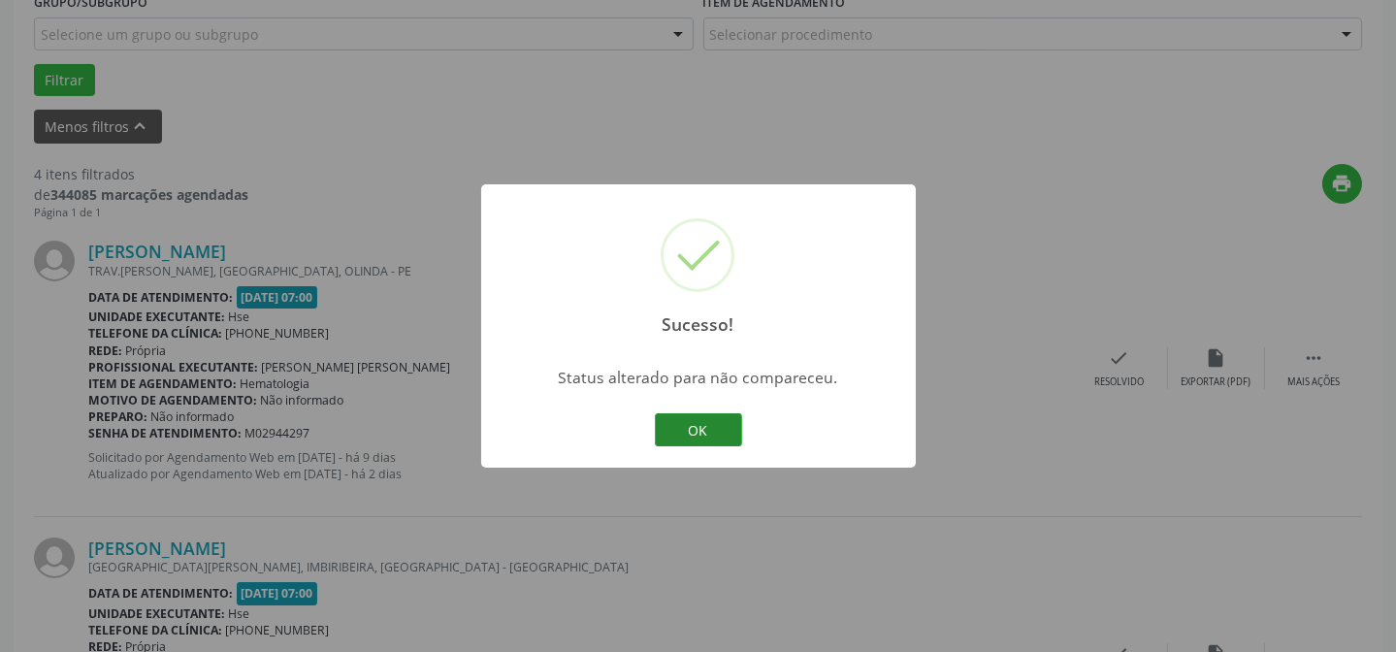
click at [697, 423] on button "OK" at bounding box center [698, 429] width 87 height 33
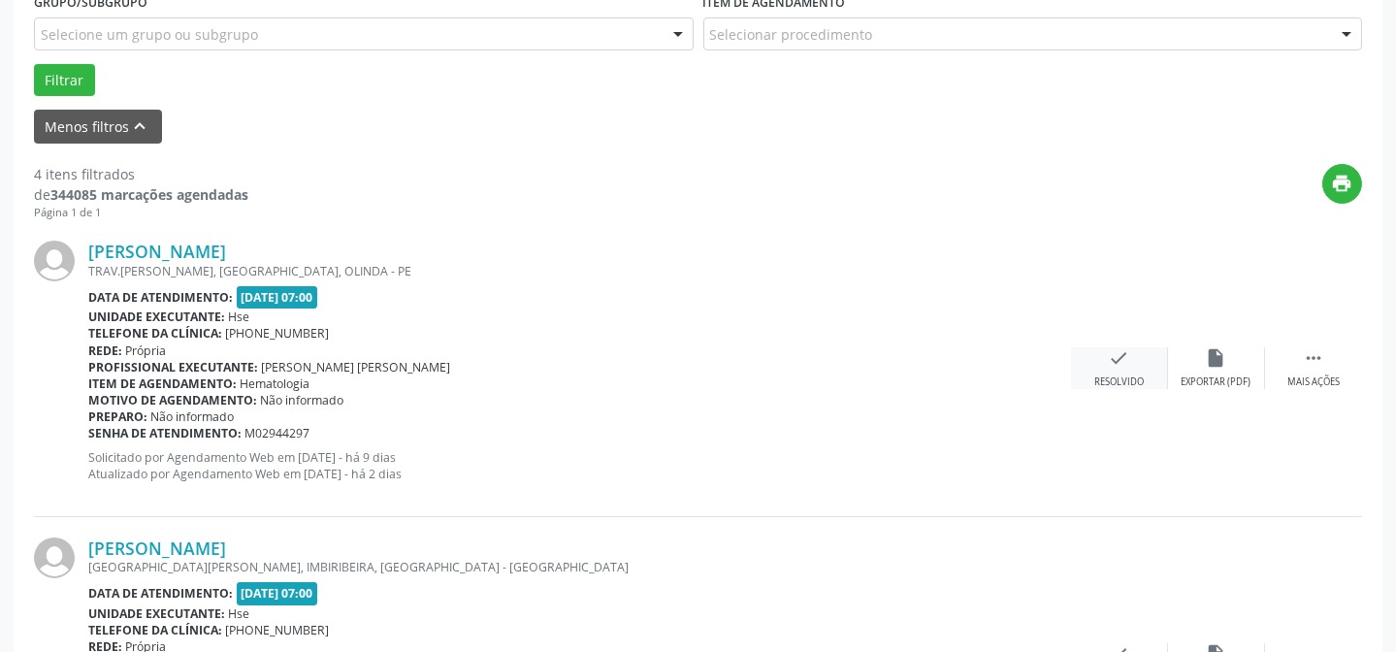
click at [1145, 361] on div "check Resolvido" at bounding box center [1119, 368] width 97 height 42
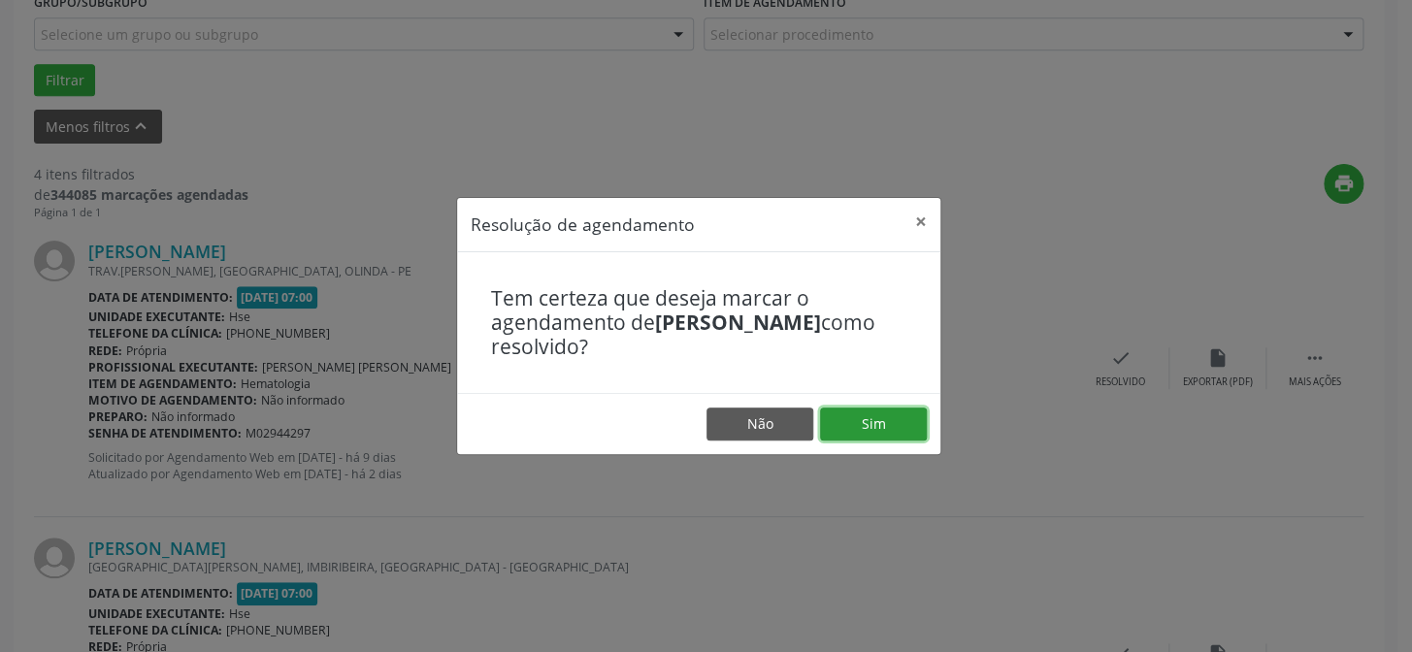
click at [868, 423] on button "Sim" at bounding box center [873, 424] width 107 height 33
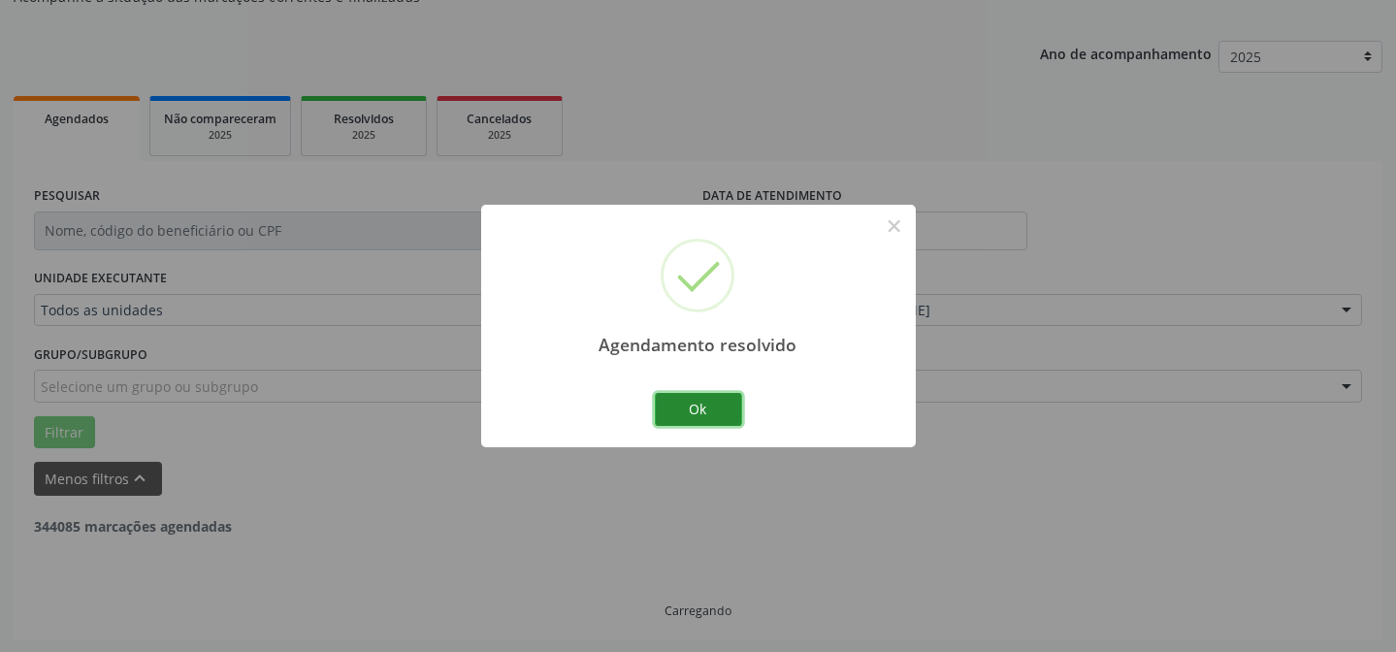
click at [695, 409] on button "Ok" at bounding box center [698, 409] width 87 height 33
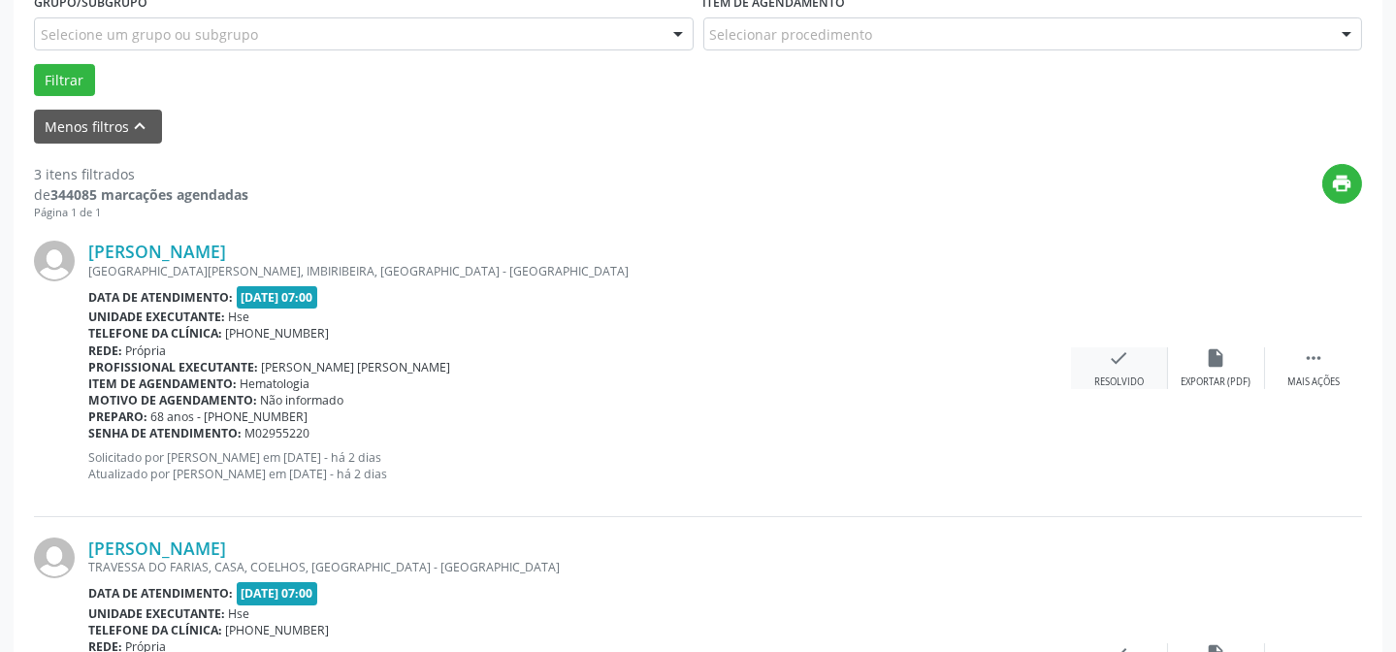
click at [1109, 354] on icon "check" at bounding box center [1119, 357] width 21 height 21
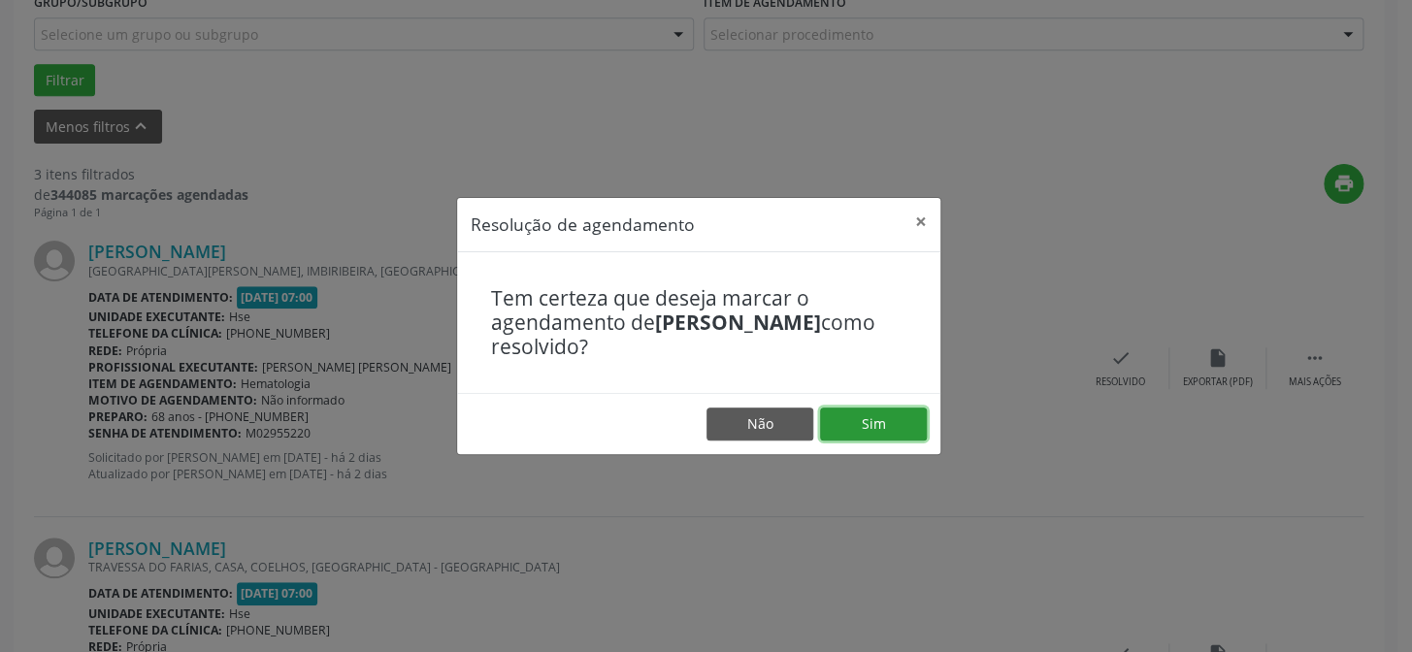
click at [884, 421] on button "Sim" at bounding box center [873, 424] width 107 height 33
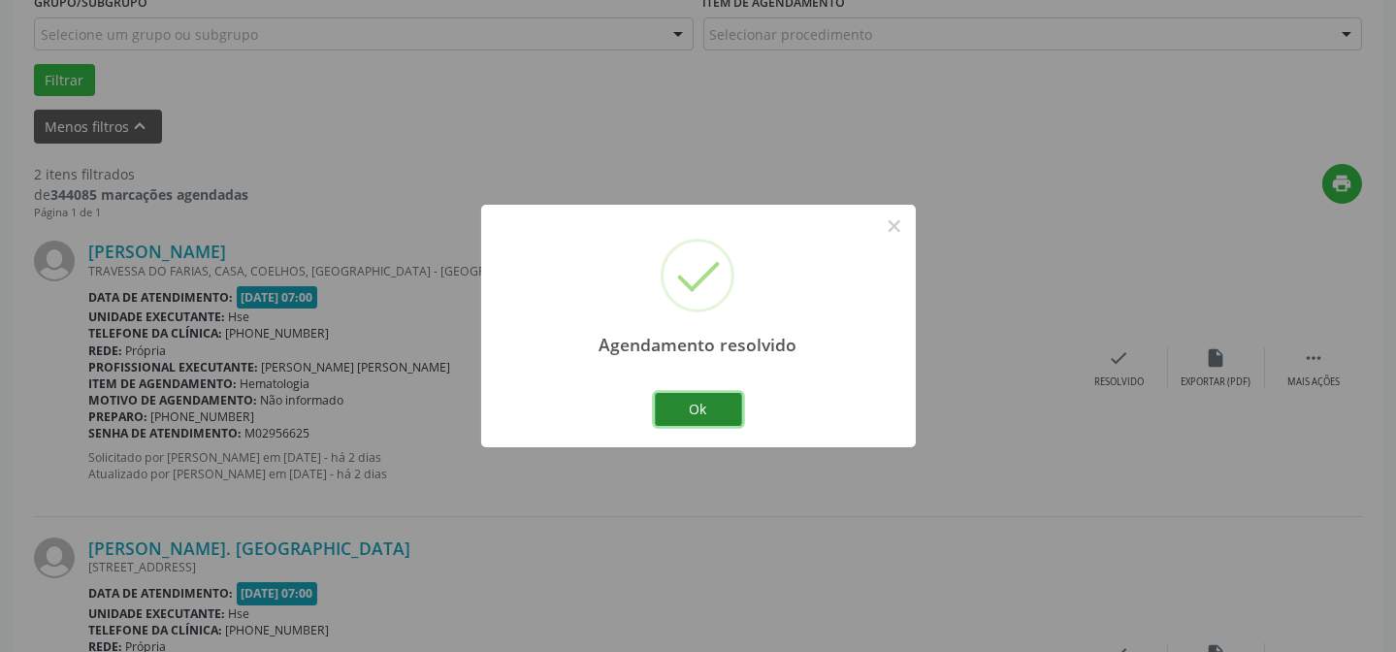
click at [693, 395] on button "Ok" at bounding box center [698, 409] width 87 height 33
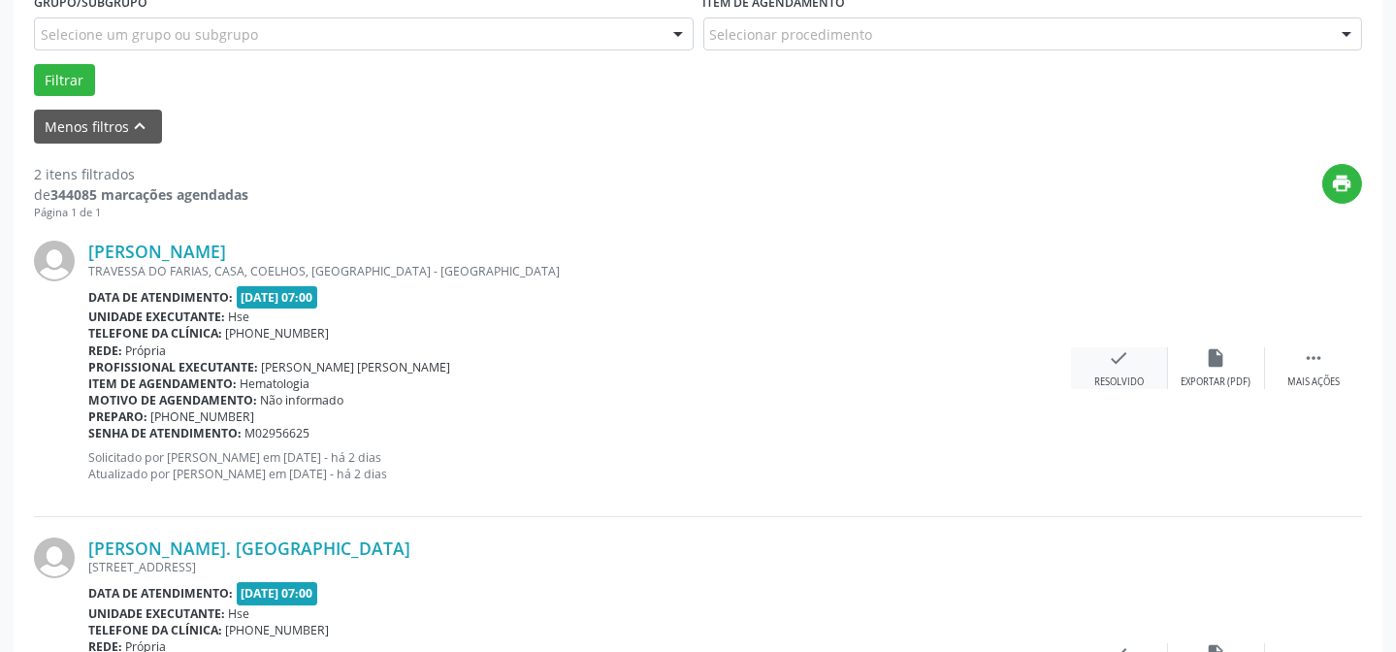
click at [1133, 366] on div "check Resolvido" at bounding box center [1119, 368] width 97 height 42
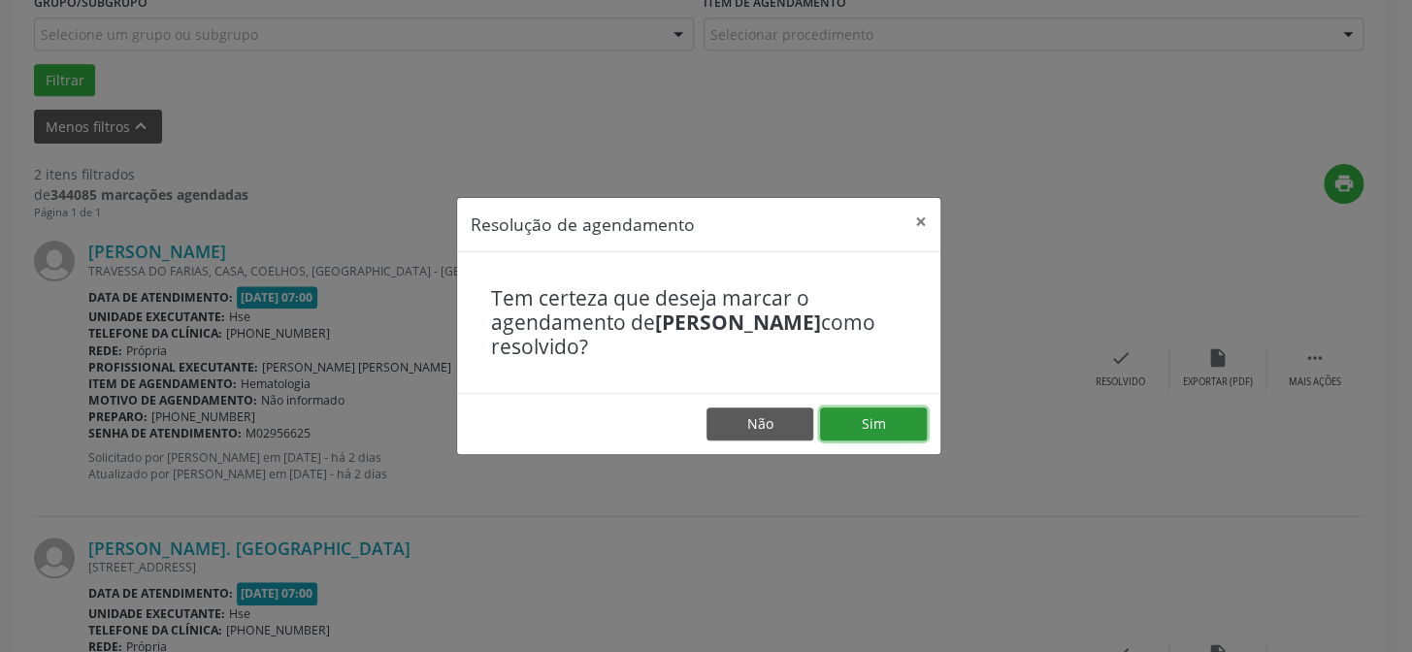
click at [904, 420] on button "Sim" at bounding box center [873, 424] width 107 height 33
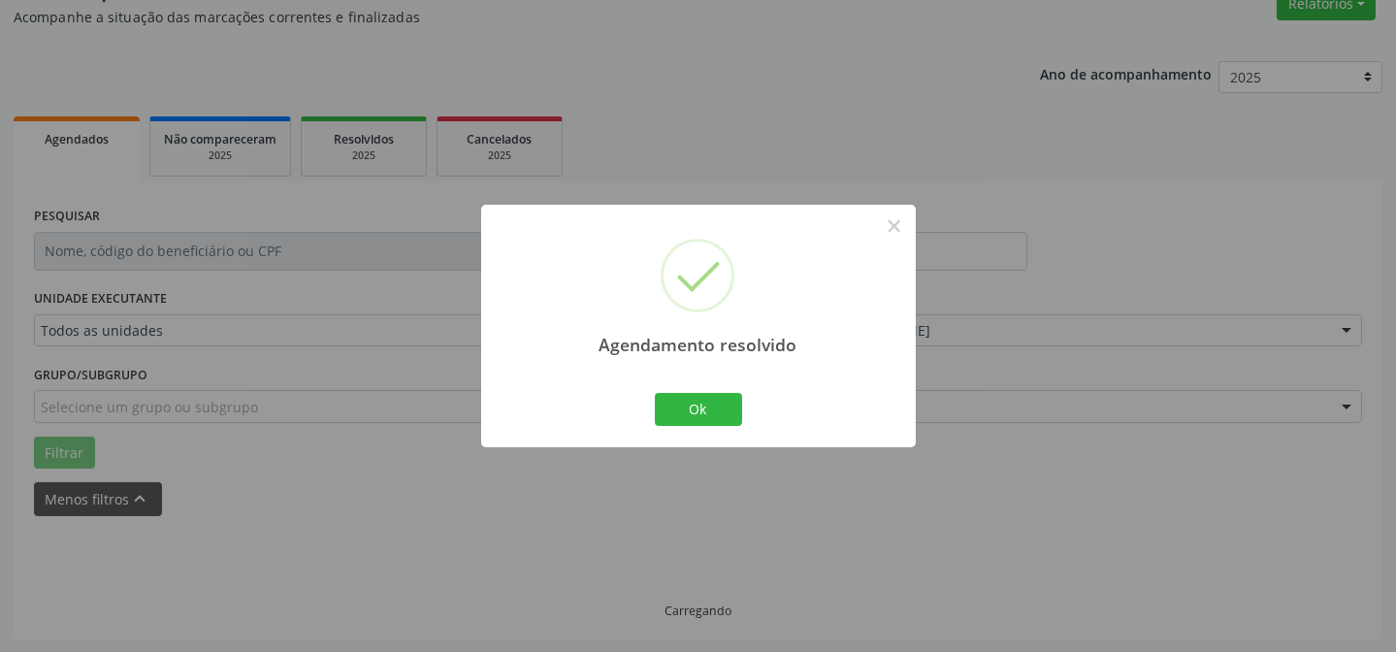
scroll to position [194, 0]
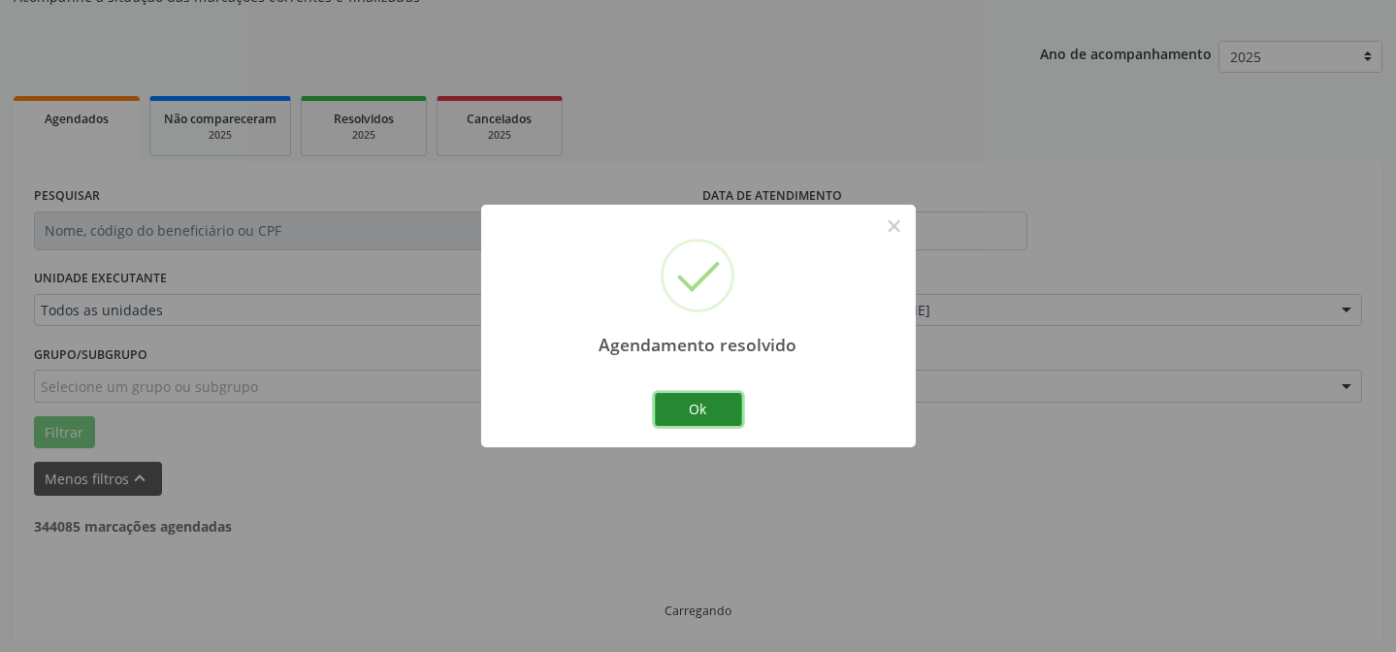
click at [712, 412] on button "Ok" at bounding box center [698, 409] width 87 height 33
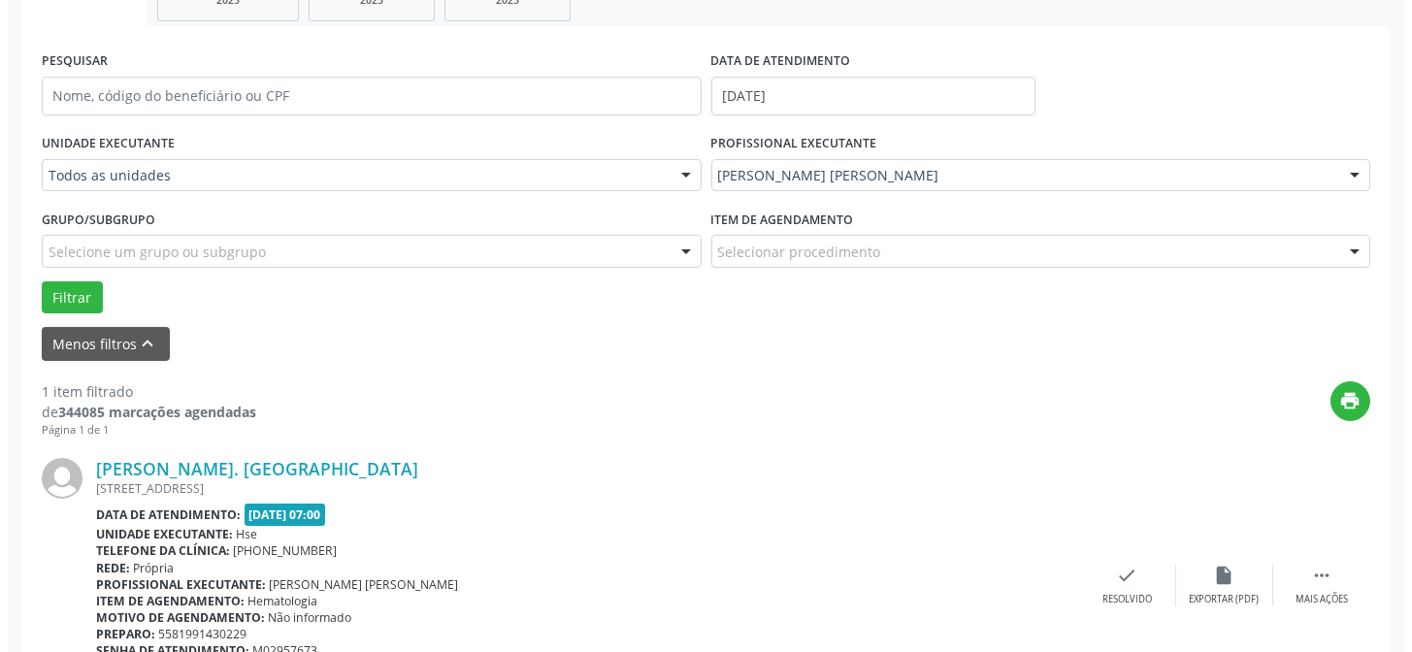
scroll to position [370, 0]
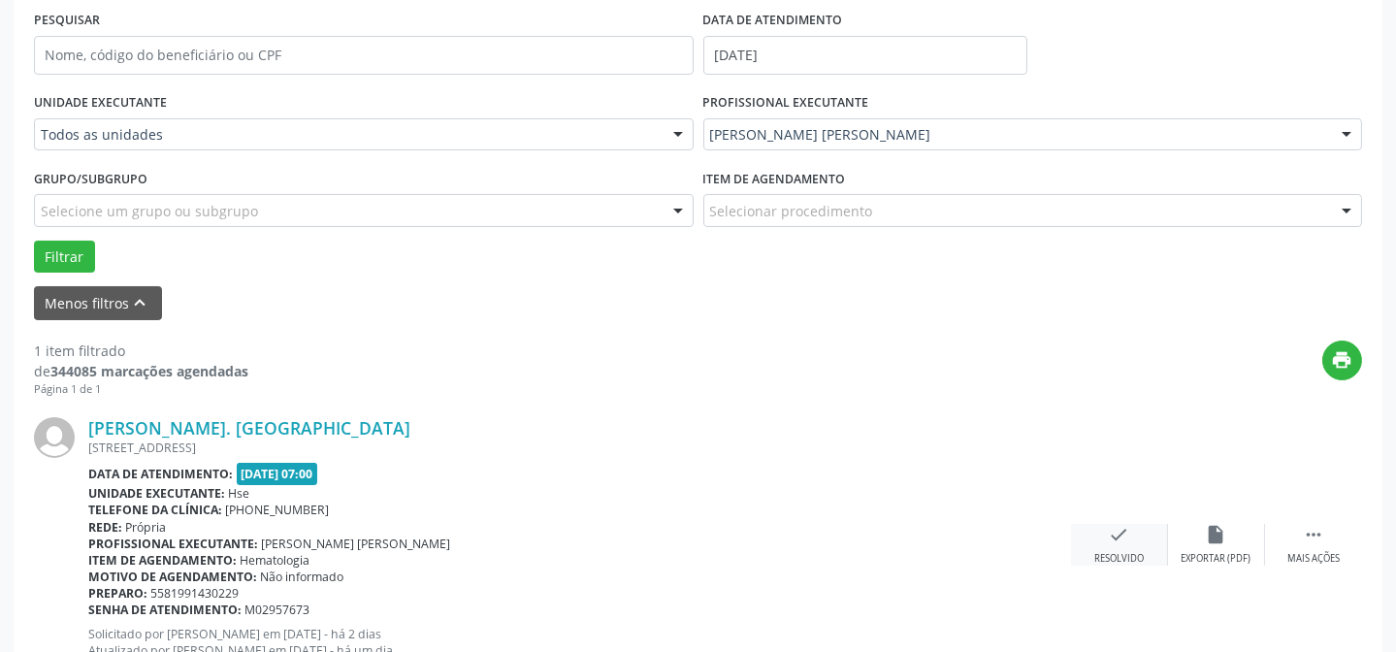
click at [1135, 543] on div "check Resolvido" at bounding box center [1119, 545] width 97 height 42
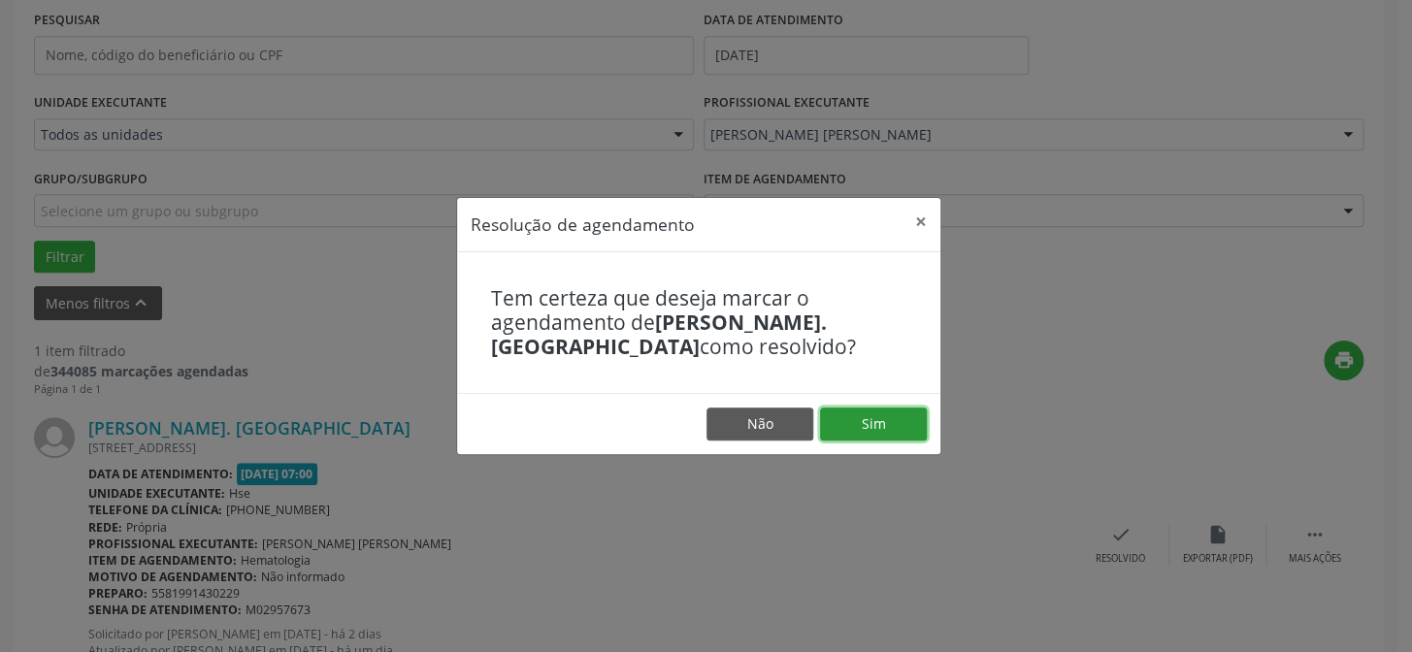
click at [849, 418] on button "Sim" at bounding box center [873, 424] width 107 height 33
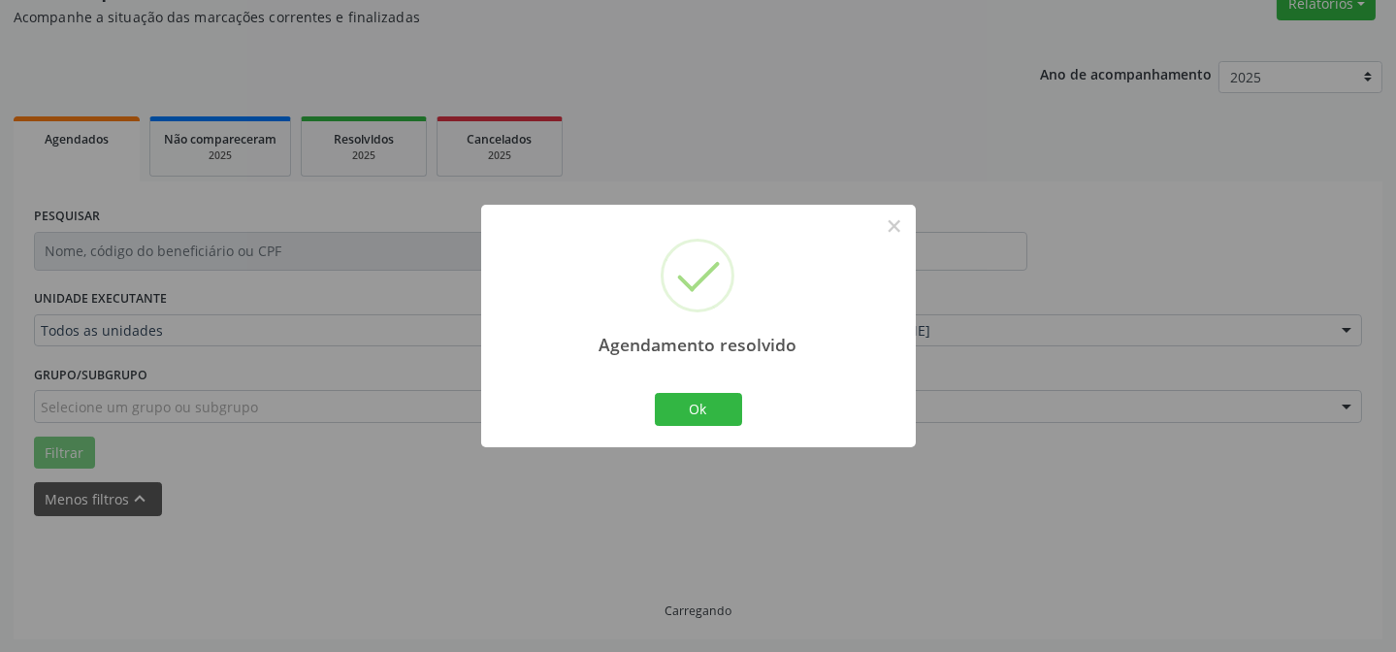
scroll to position [131, 0]
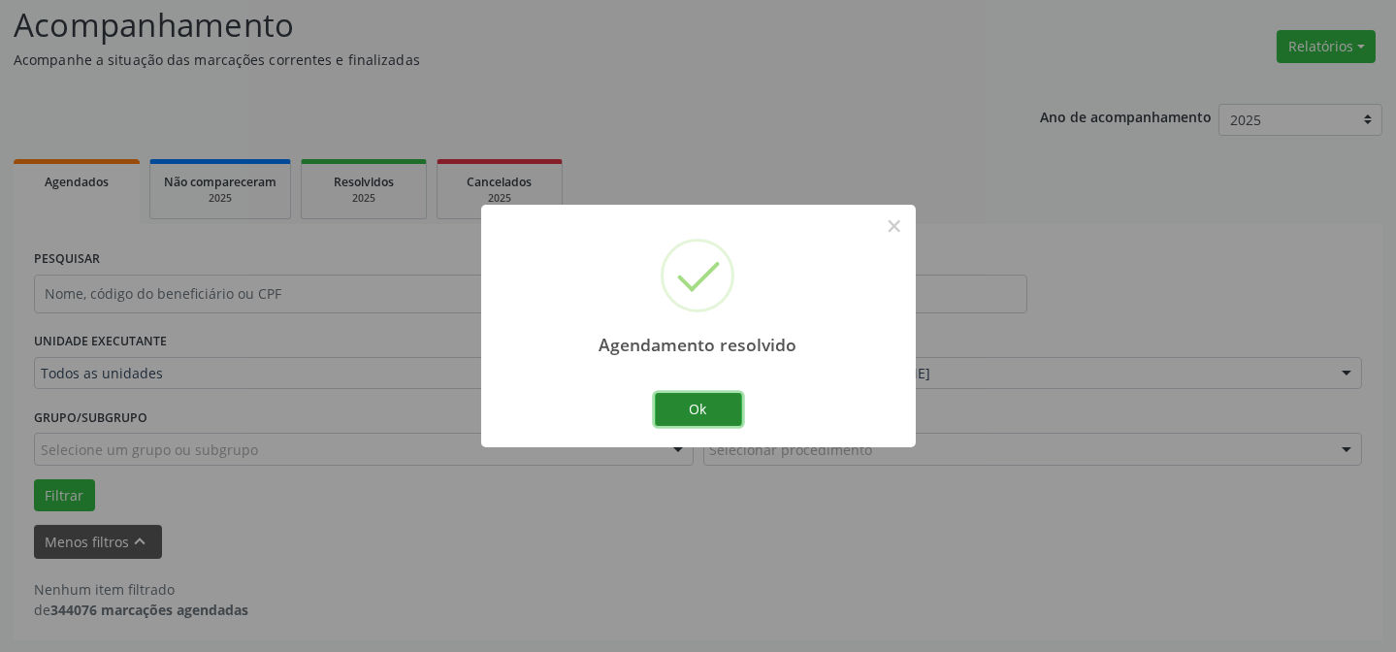
click at [681, 395] on button "Ok" at bounding box center [698, 409] width 87 height 33
